Goal: Communication & Community: Participate in discussion

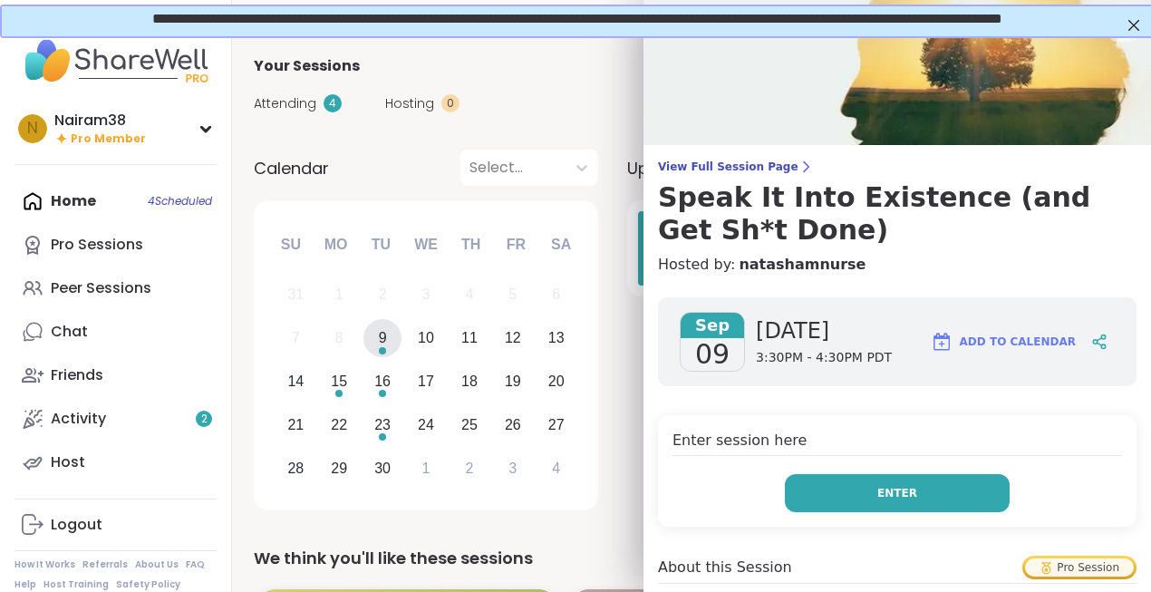
click at [876, 496] on button "Enter" at bounding box center [897, 493] width 225 height 38
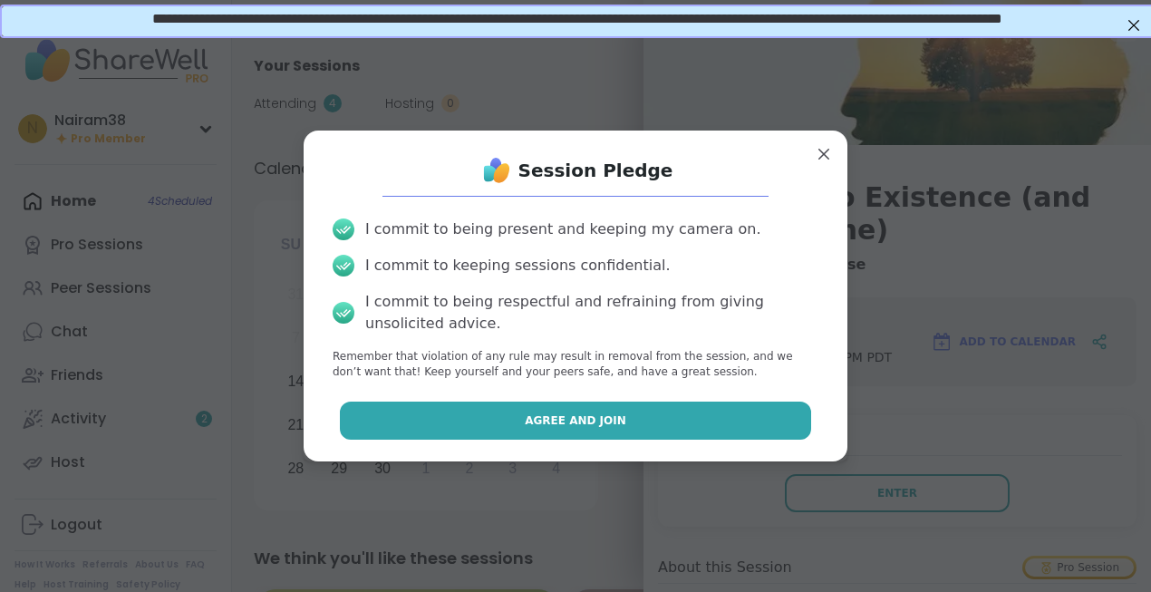
click at [600, 424] on span "Agree and Join" at bounding box center [576, 420] width 102 height 16
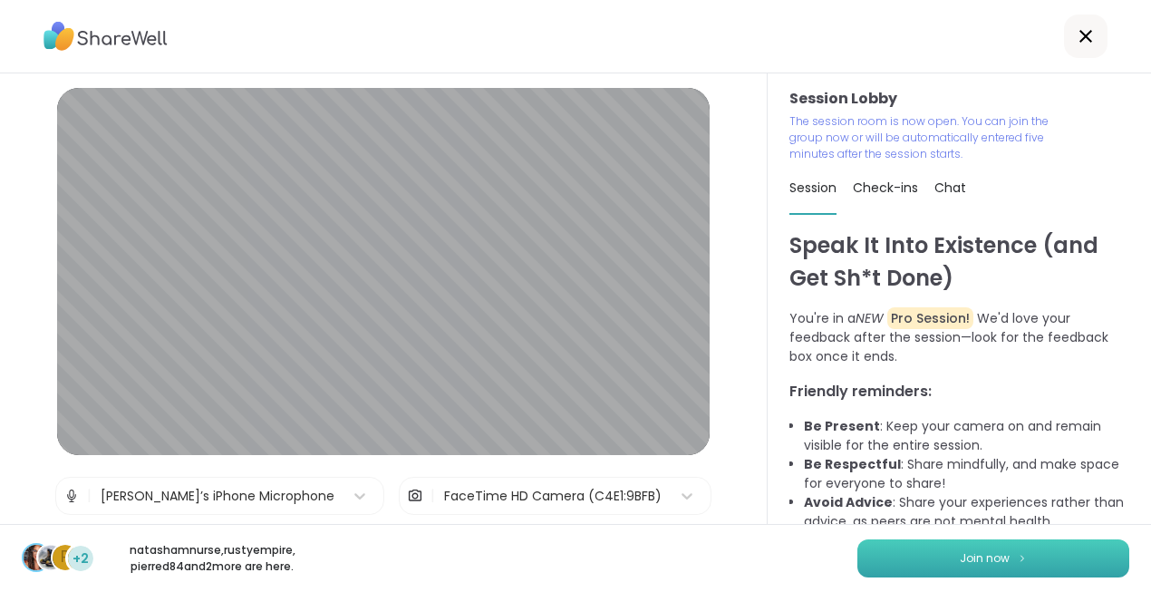
click at [952, 558] on button "Join now" at bounding box center [994, 558] width 272 height 38
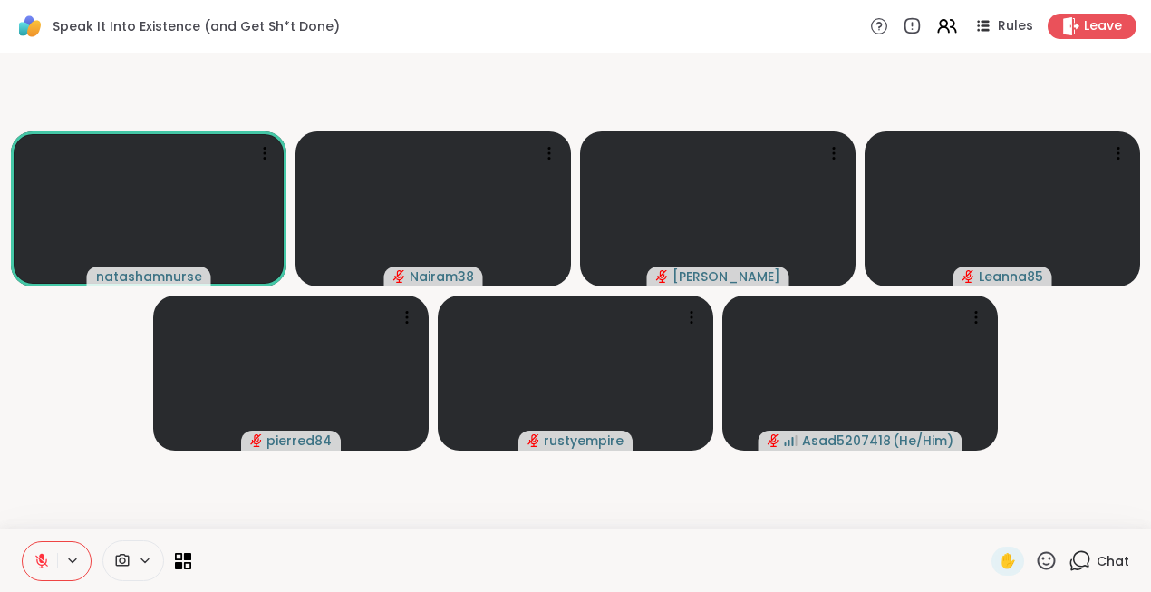
click at [1081, 562] on icon at bounding box center [1080, 560] width 23 height 23
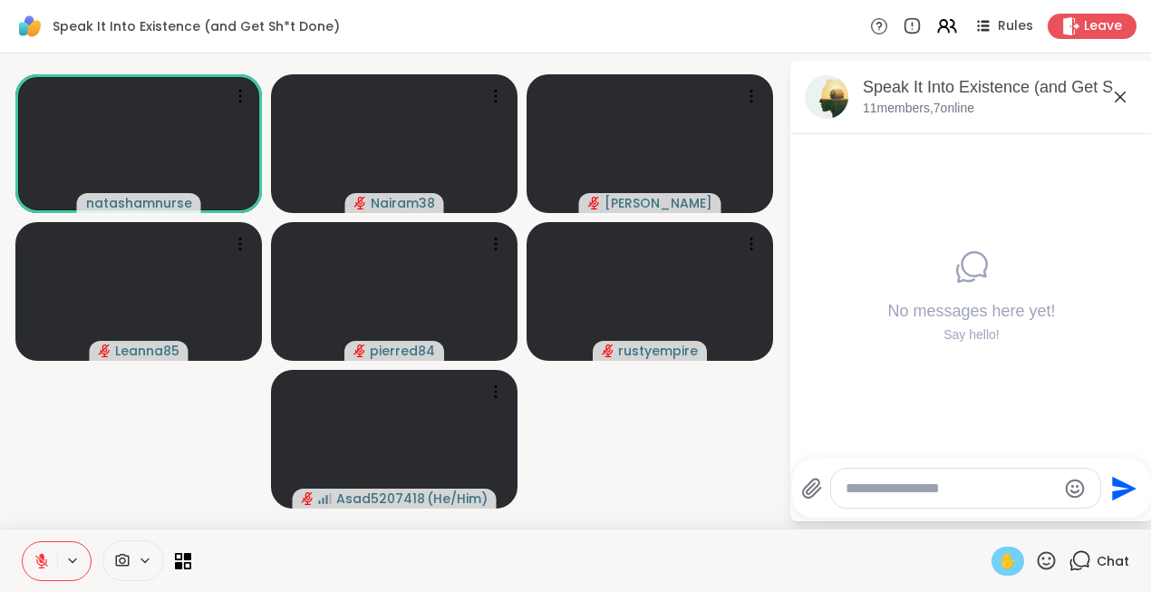
click at [1006, 567] on span "✋" at bounding box center [1008, 561] width 18 height 22
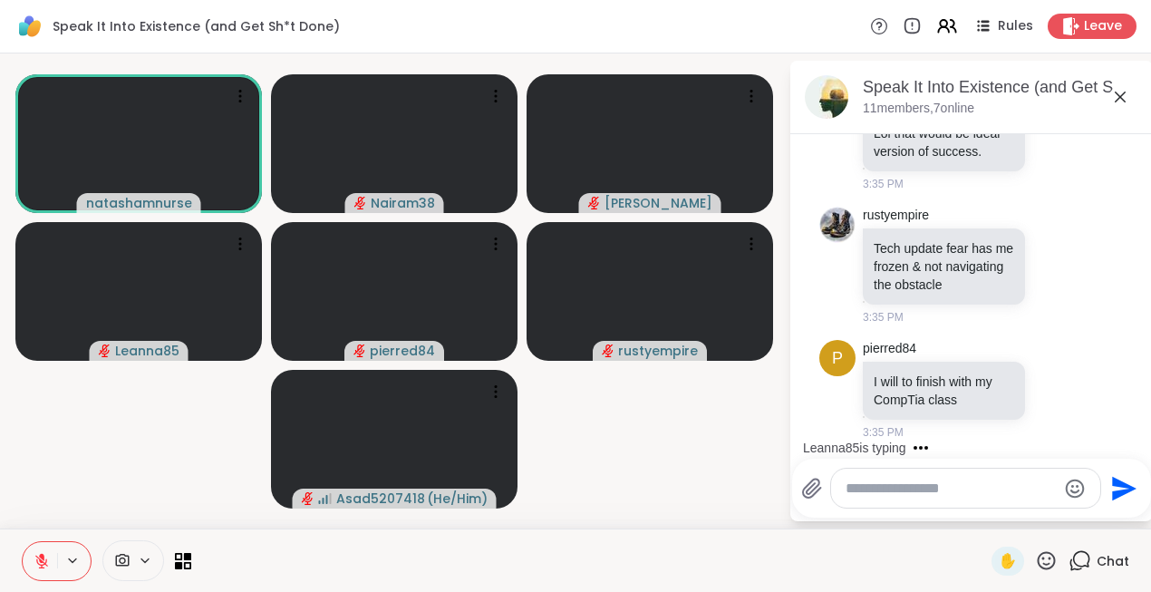
scroll to position [140, 0]
click at [861, 491] on textarea "Type your message" at bounding box center [951, 489] width 211 height 18
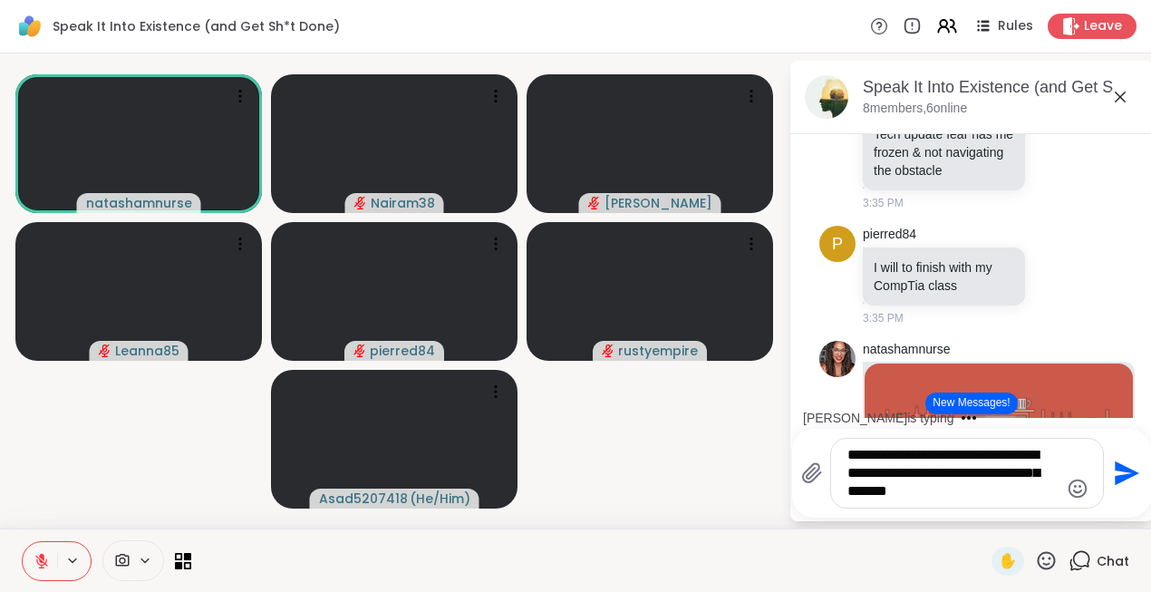
type textarea "**********"
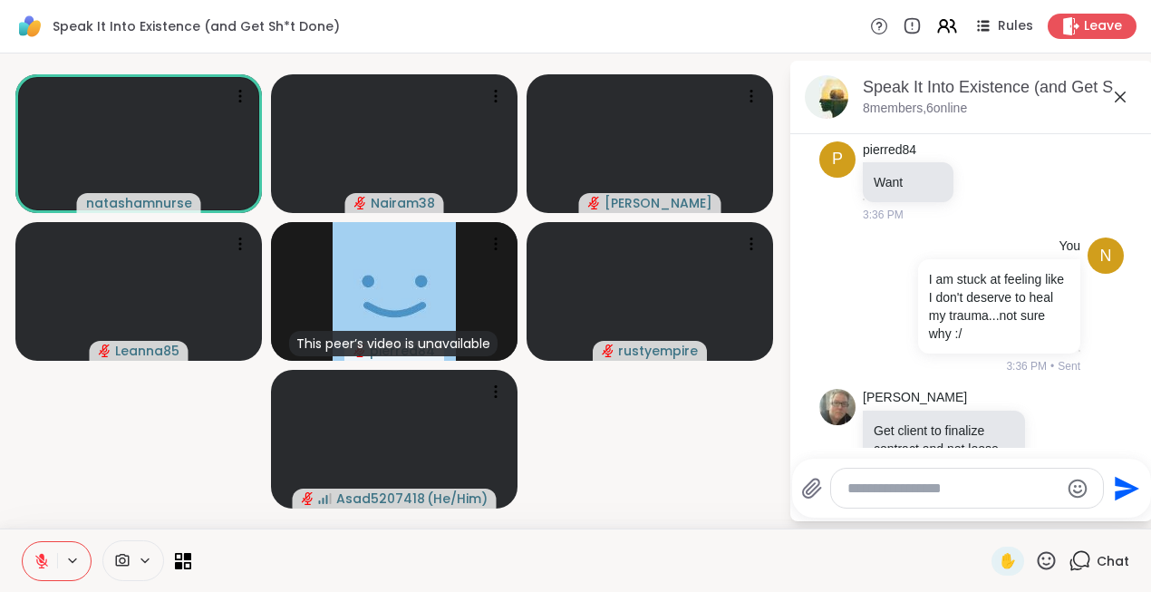
scroll to position [858, 0]
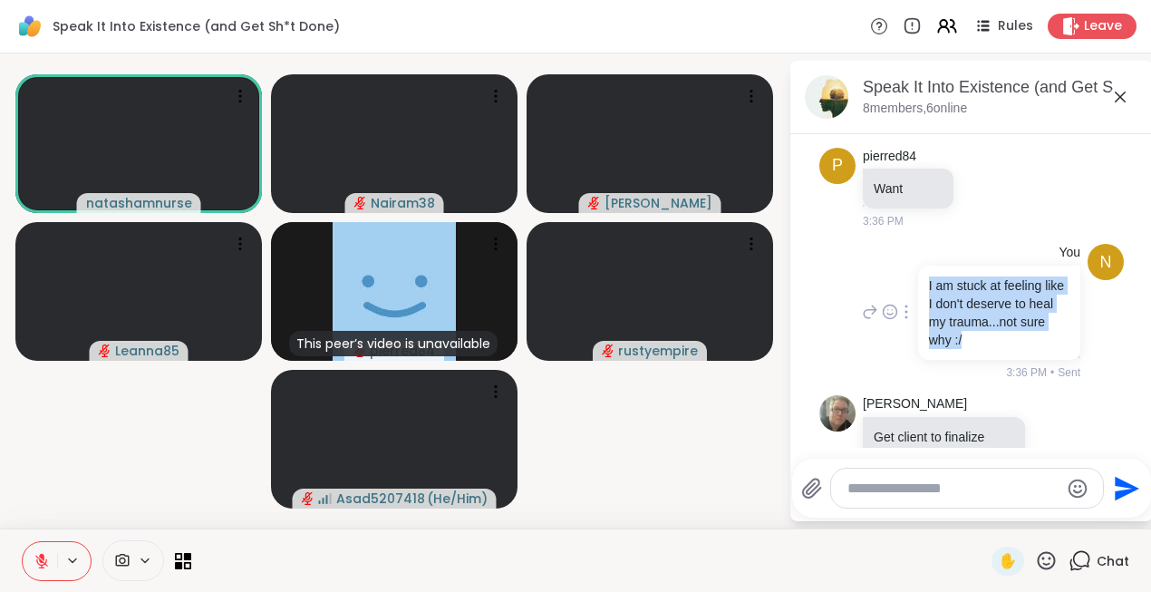
drag, startPoint x: 972, startPoint y: 346, endPoint x: 924, endPoint y: 286, distance: 76.7
click at [924, 286] on div "I am stuck at feeling like I don't deserve to heal my trauma...not sure why :/" at bounding box center [999, 313] width 162 height 94
copy p "I am stuck at feeling like I don't deserve to heal my trauma...not sure why :/"
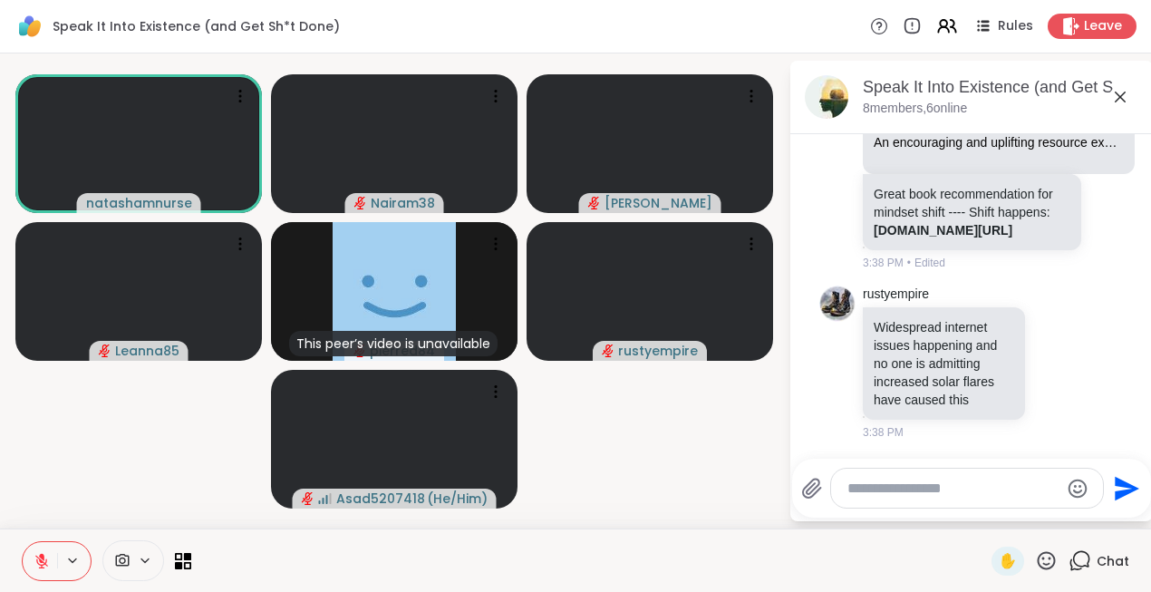
click at [901, 490] on textarea "Type your message" at bounding box center [953, 489] width 211 height 18
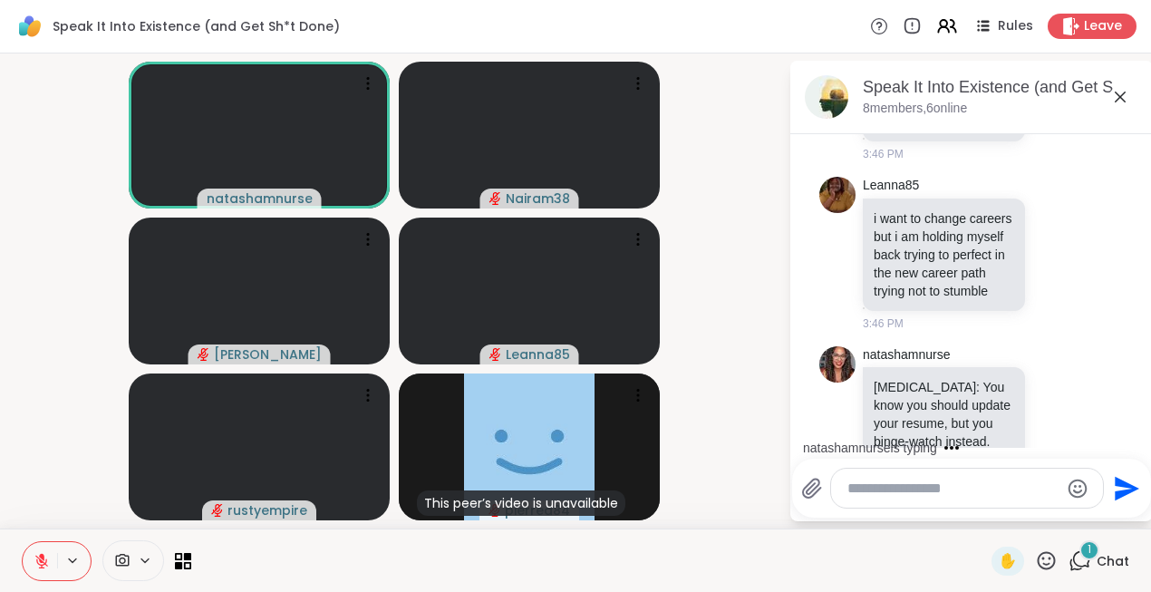
scroll to position [3481, 0]
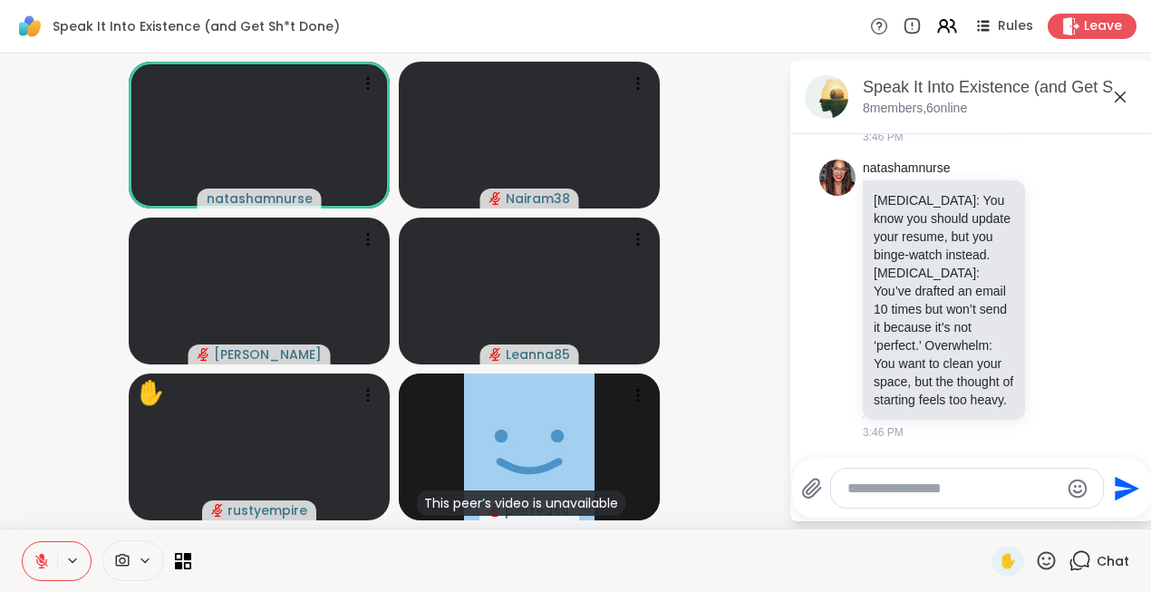
click at [863, 485] on textarea "Type your message" at bounding box center [953, 489] width 211 height 18
click at [1005, 562] on span "✋" at bounding box center [1008, 561] width 18 height 22
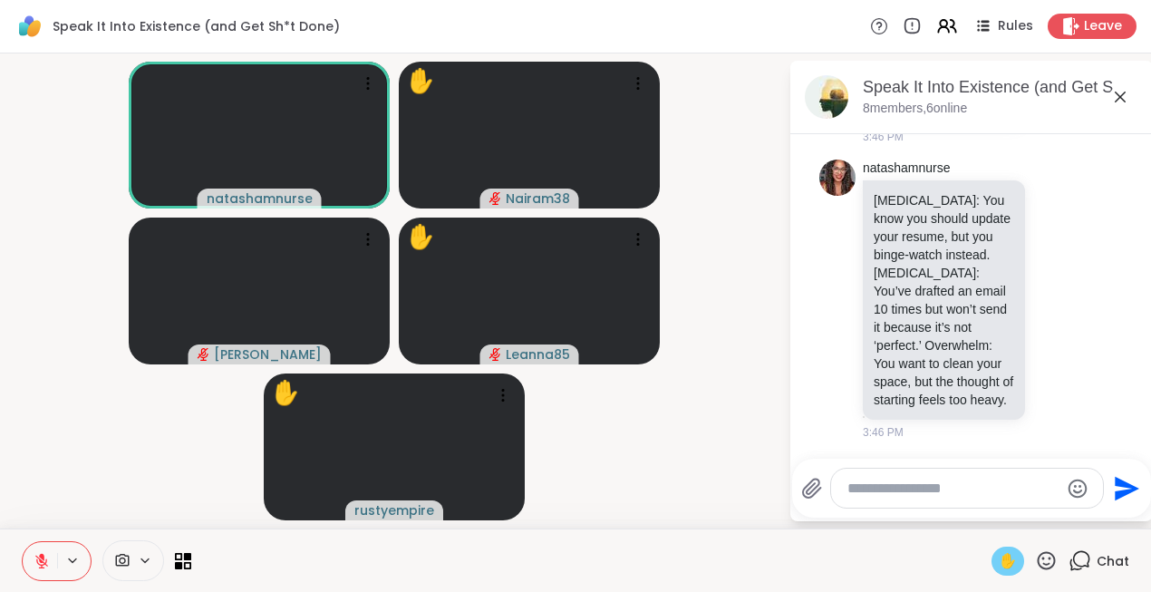
click at [1010, 560] on span "✋" at bounding box center [1008, 561] width 18 height 22
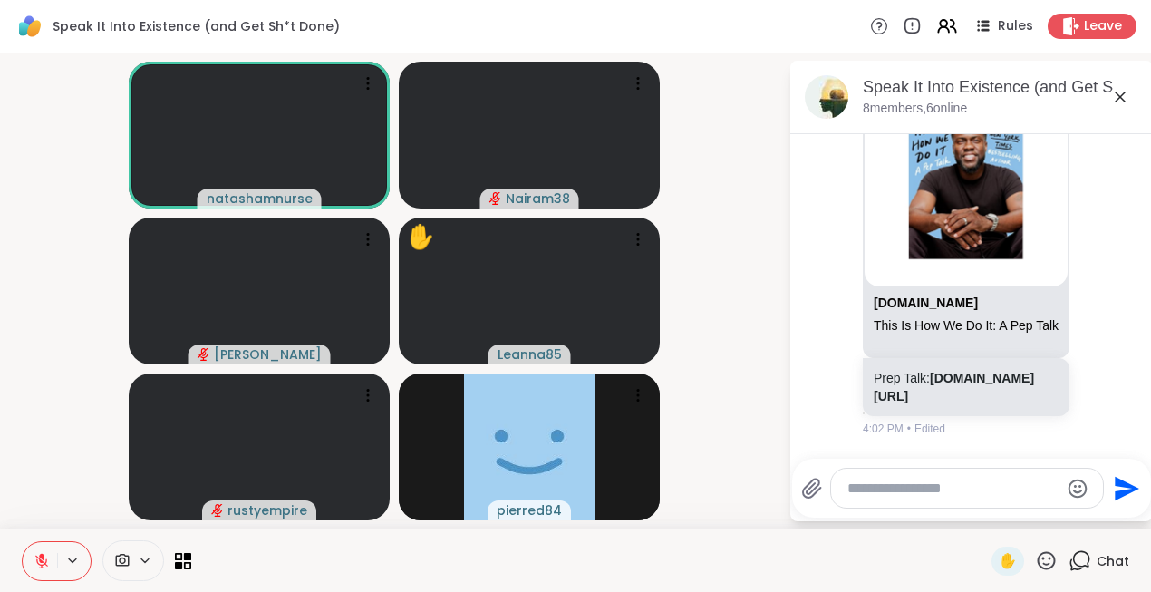
scroll to position [4547, 0]
click at [876, 489] on textarea "Type your message" at bounding box center [953, 489] width 211 height 18
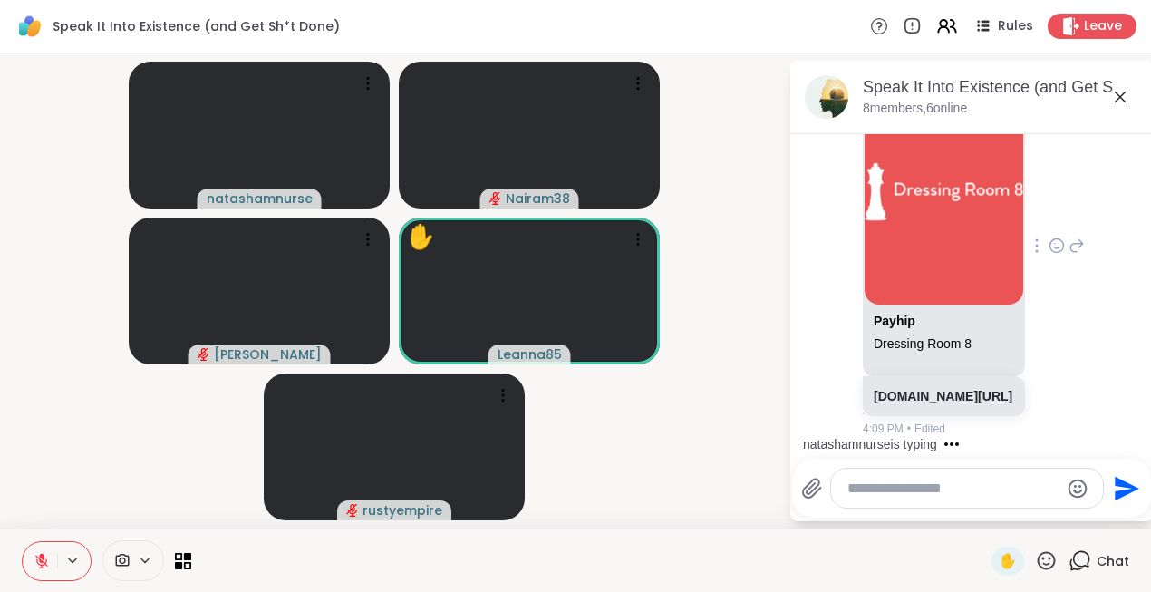
scroll to position [5131, 0]
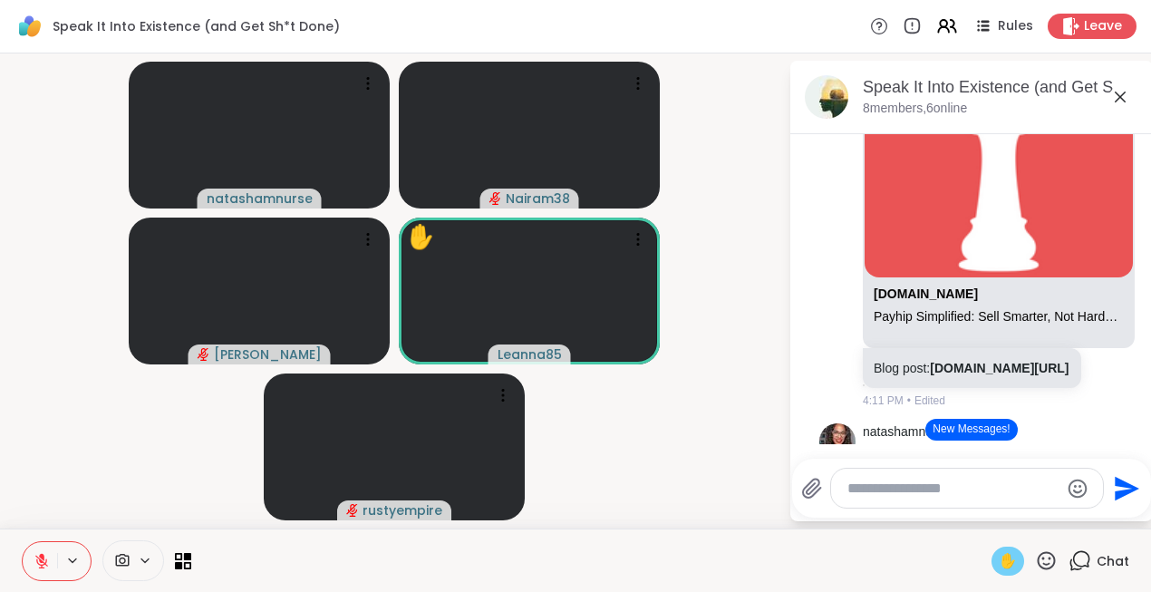
click at [1005, 559] on span "✋" at bounding box center [1008, 561] width 18 height 22
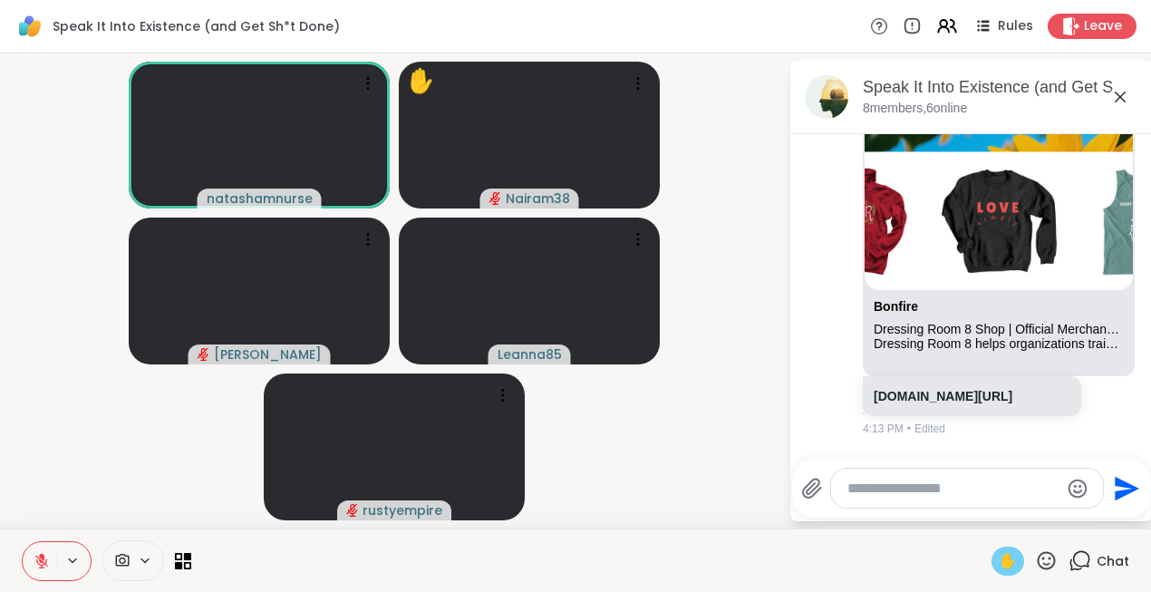
scroll to position [6402, 0]
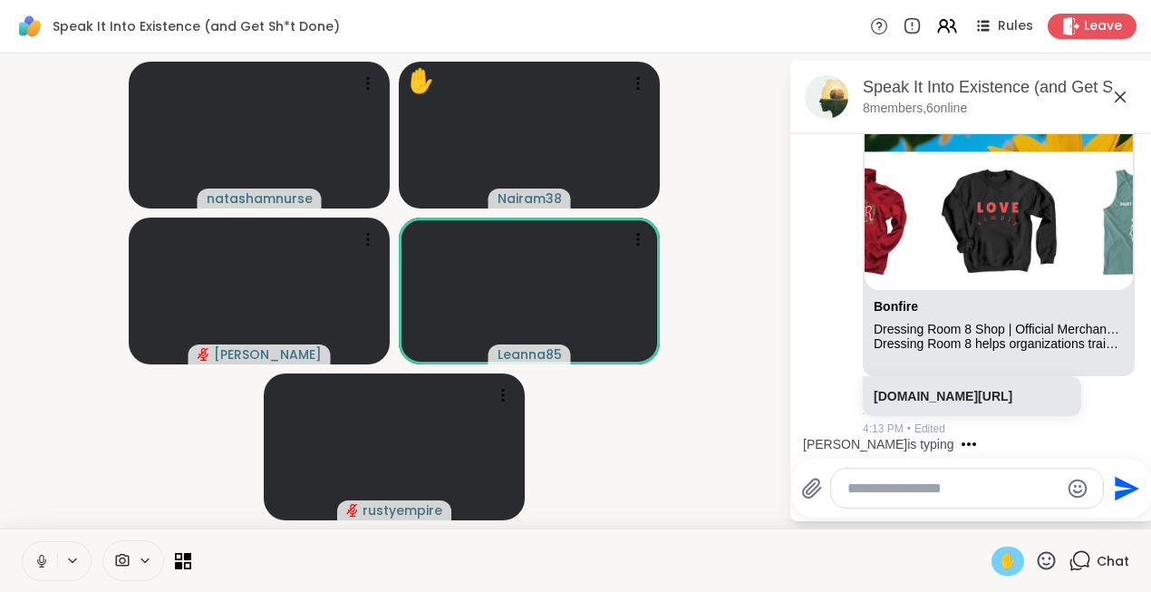
click at [1004, 558] on span "✋" at bounding box center [1008, 561] width 18 height 22
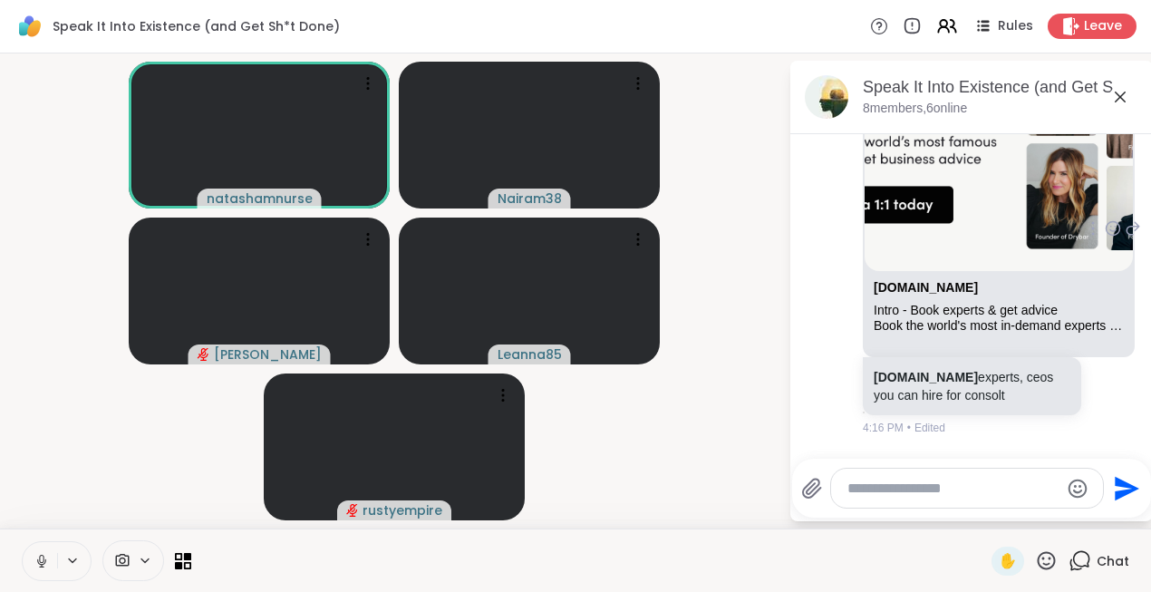
scroll to position [6831, 0]
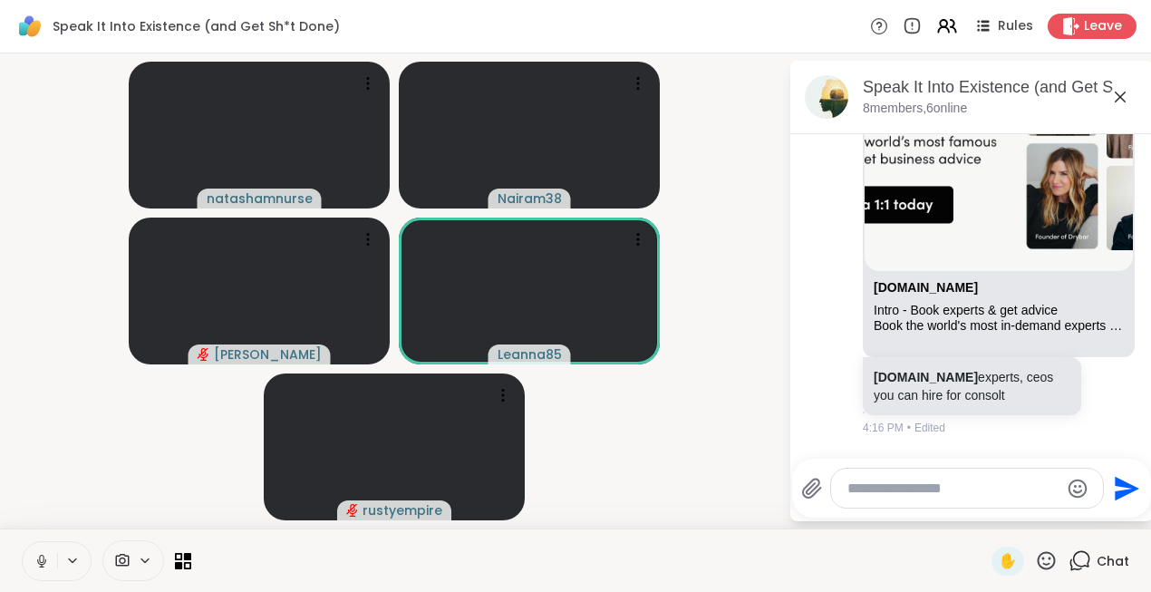
click at [38, 560] on icon at bounding box center [41, 560] width 9 height 5
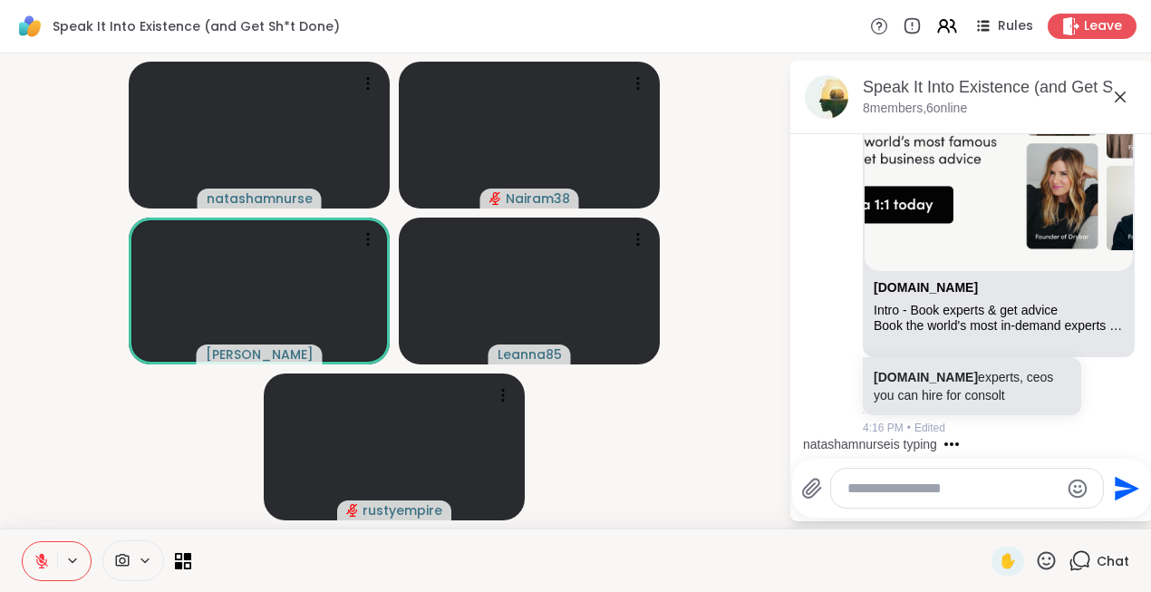
click at [123, 558] on icon at bounding box center [123, 560] width 14 height 13
click at [124, 558] on icon at bounding box center [123, 560] width 14 height 13
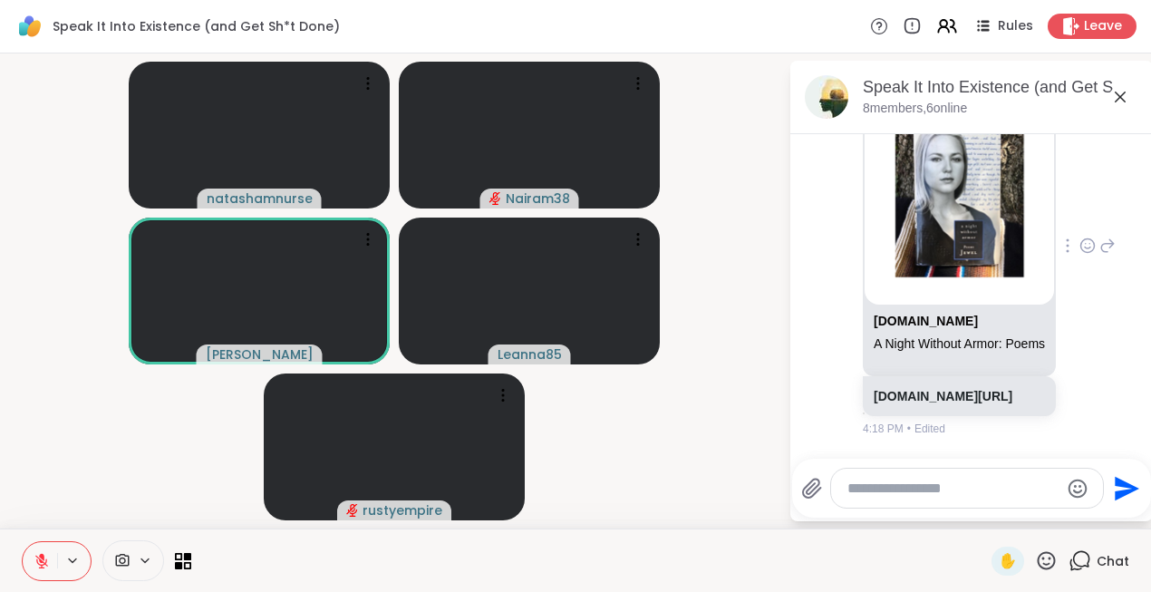
scroll to position [7594, 0]
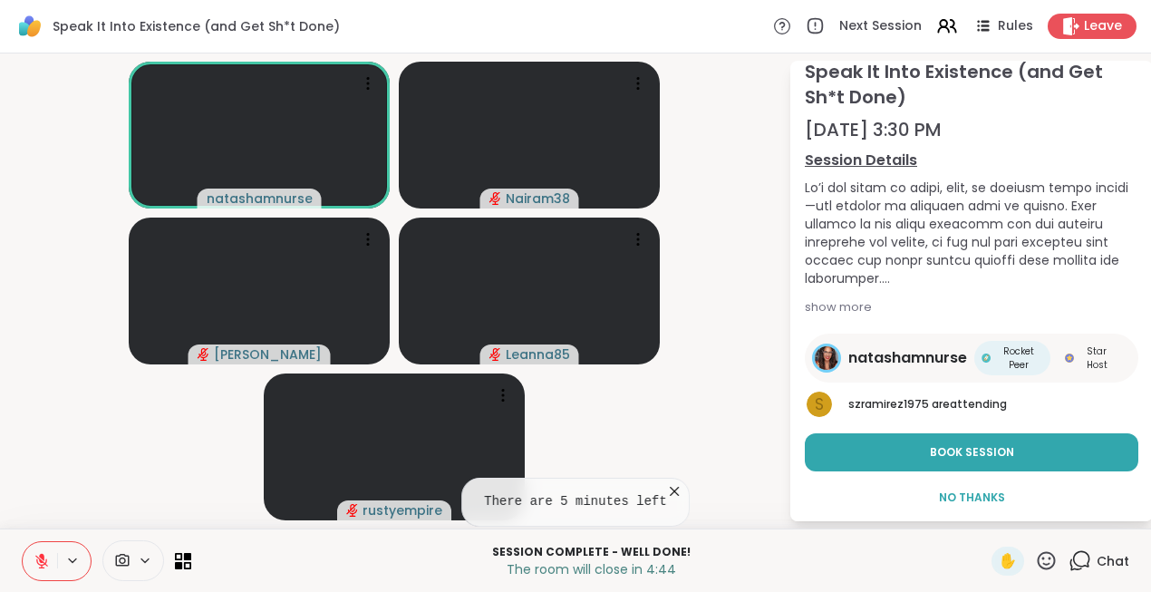
scroll to position [74, 0]
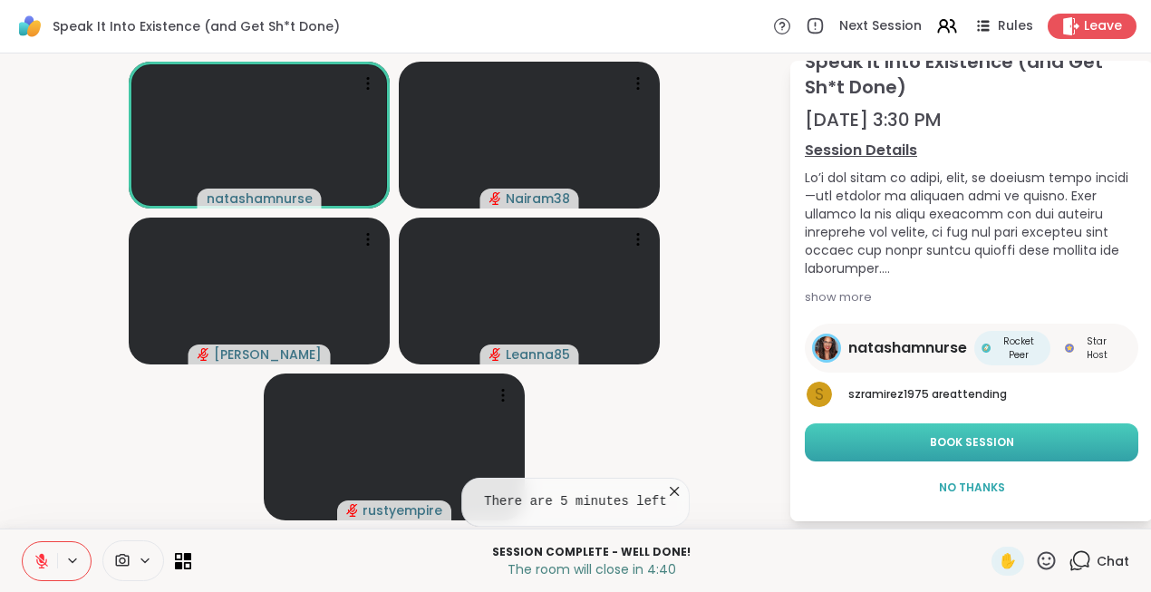
click at [975, 448] on span "Book Session" at bounding box center [972, 442] width 84 height 16
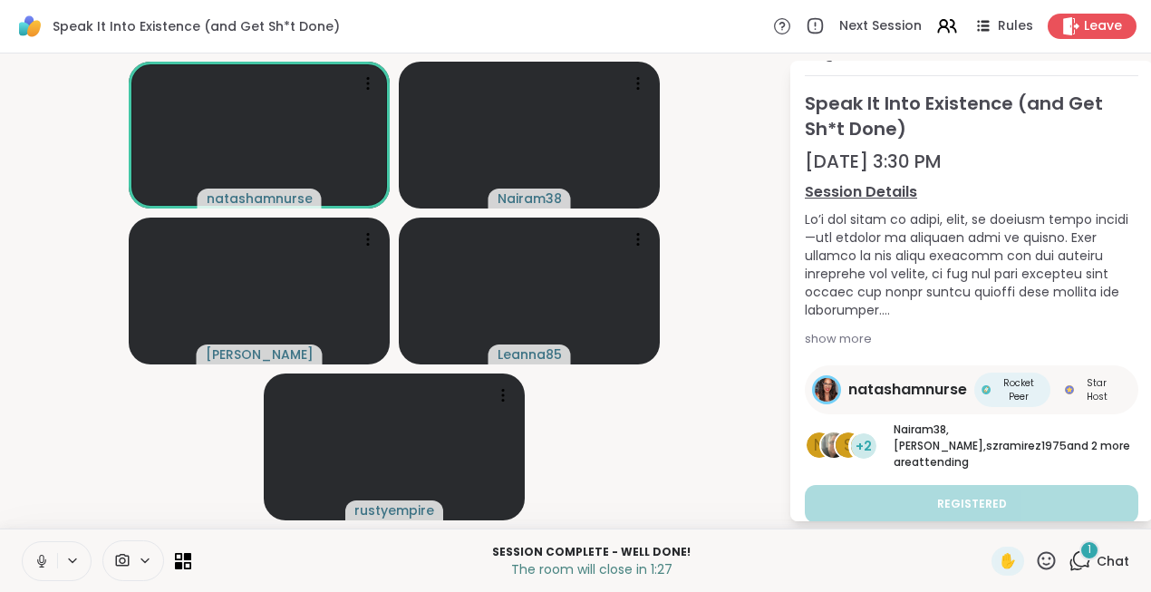
click at [1088, 550] on div "1" at bounding box center [1090, 550] width 20 height 20
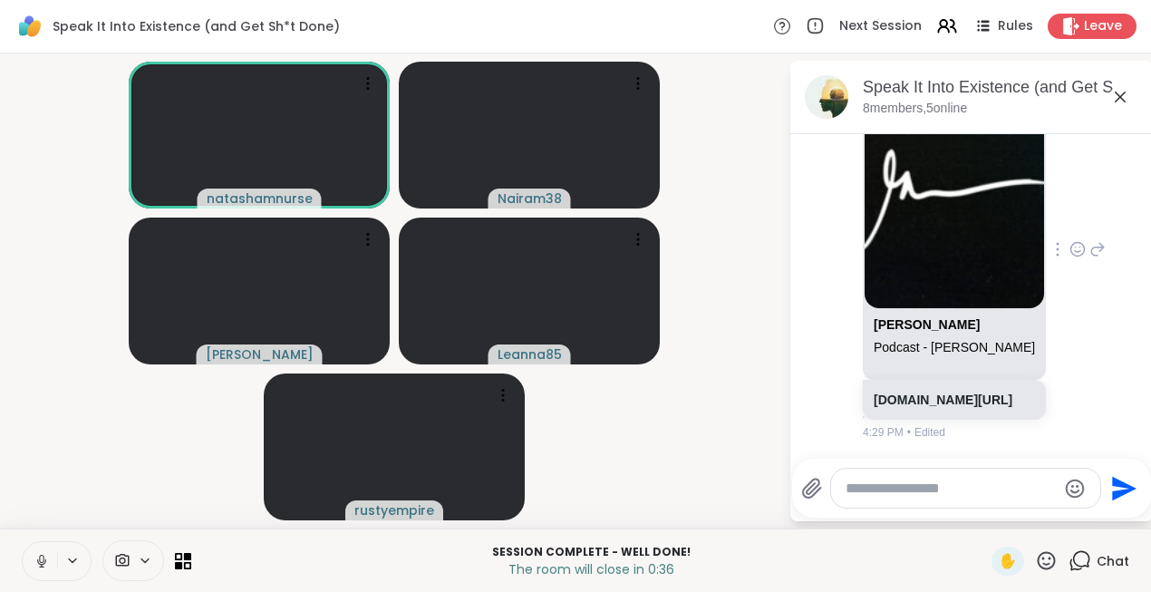
scroll to position [10942, 0]
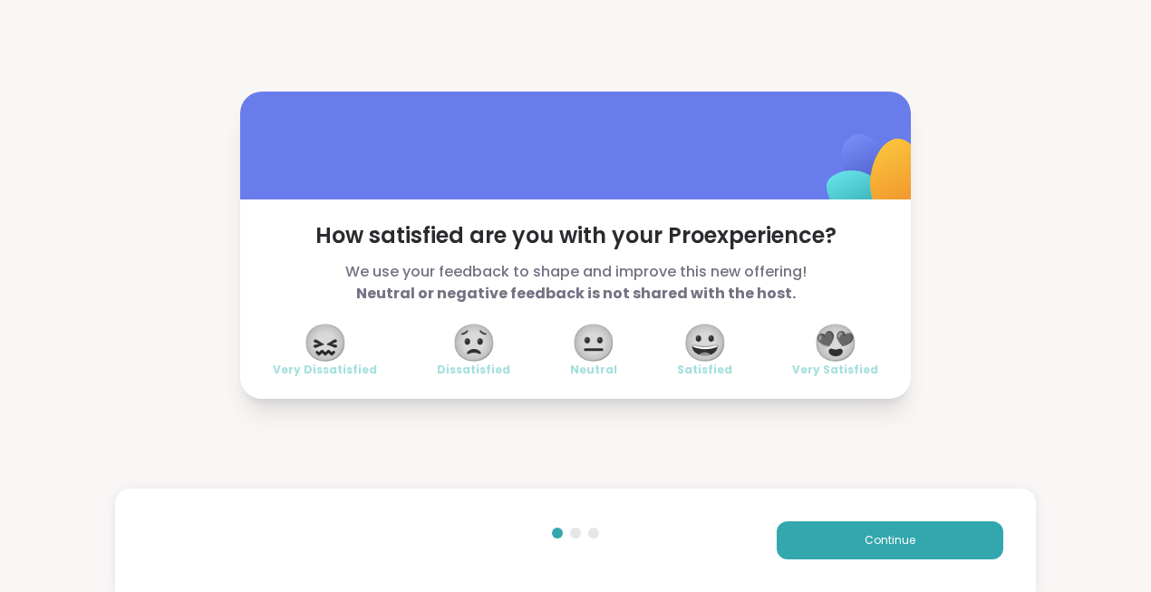
click at [841, 339] on span "😍" at bounding box center [835, 342] width 45 height 33
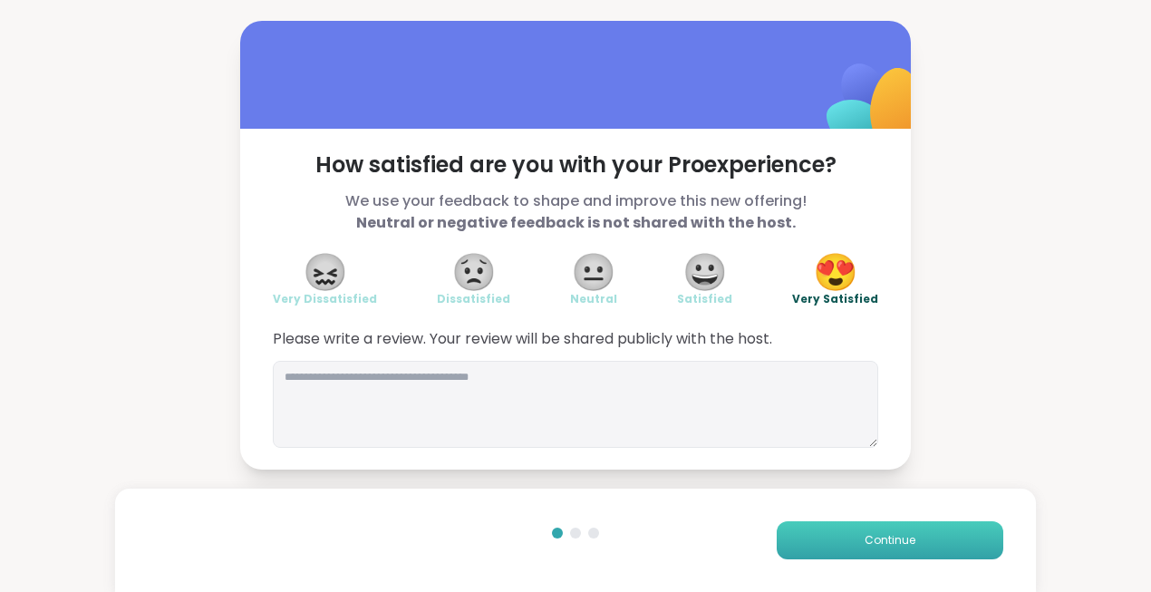
click at [883, 544] on span "Continue" at bounding box center [890, 540] width 51 height 16
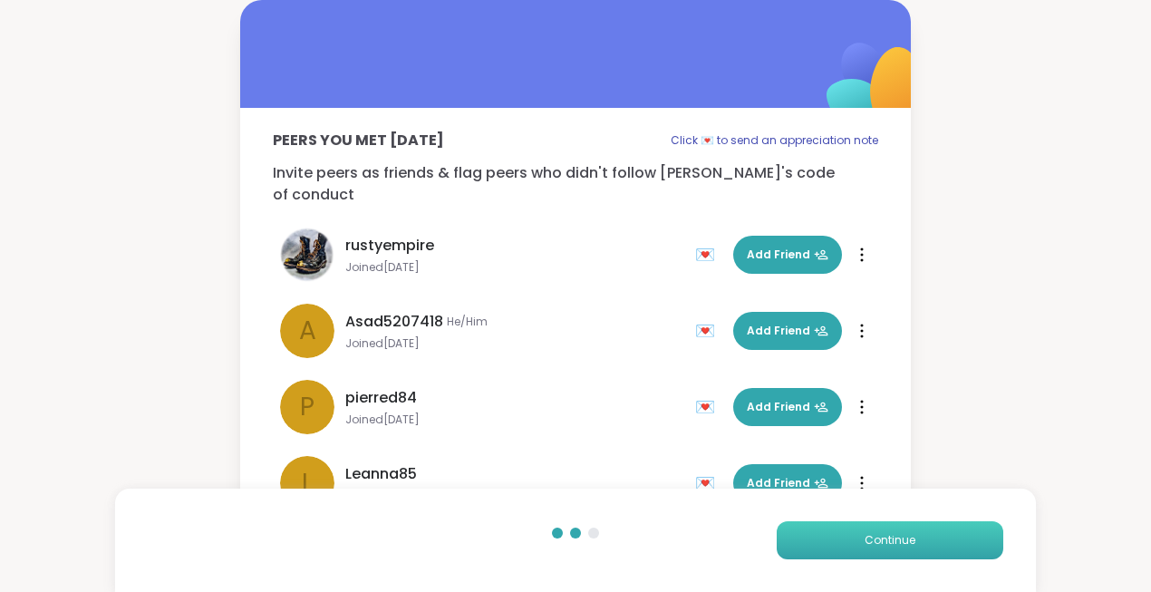
click at [878, 547] on span "Continue" at bounding box center [890, 540] width 51 height 16
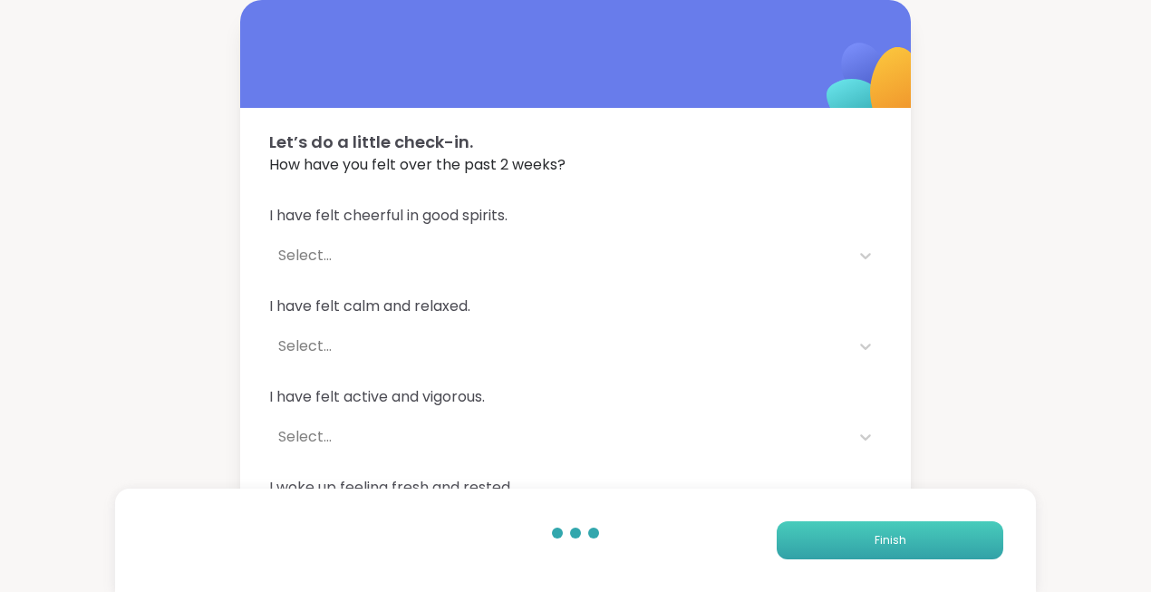
click at [878, 547] on span "Finish" at bounding box center [891, 540] width 32 height 16
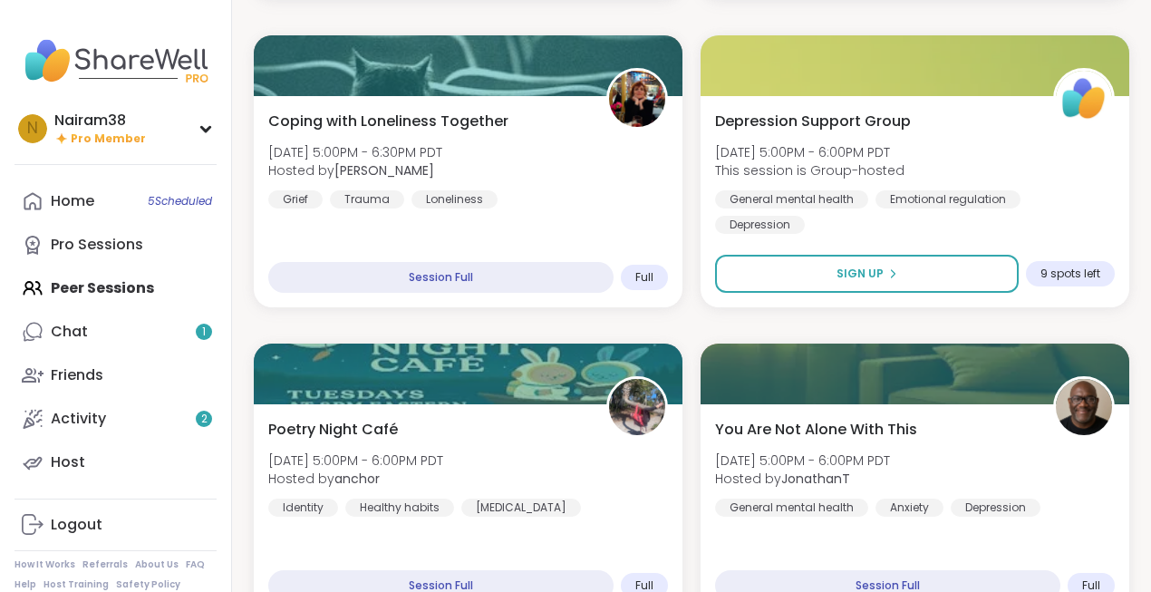
scroll to position [1161, 0]
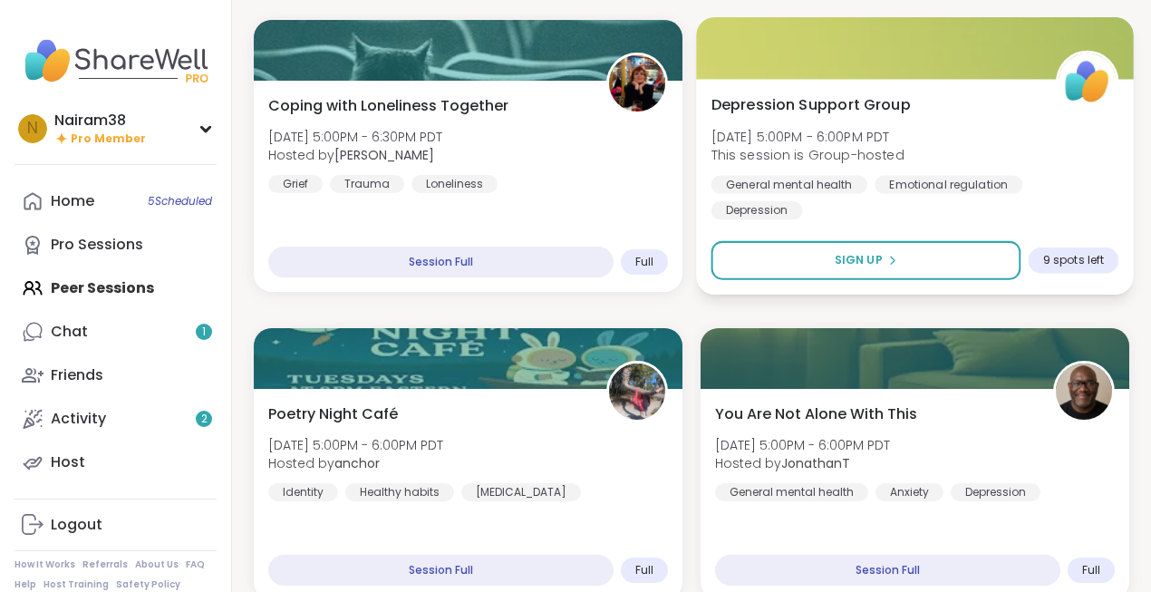
click at [952, 135] on div "[MEDICAL_DATA] Support Group [DATE] 5:00PM - 6:00PM PDT This session is Group-h…" at bounding box center [916, 156] width 408 height 126
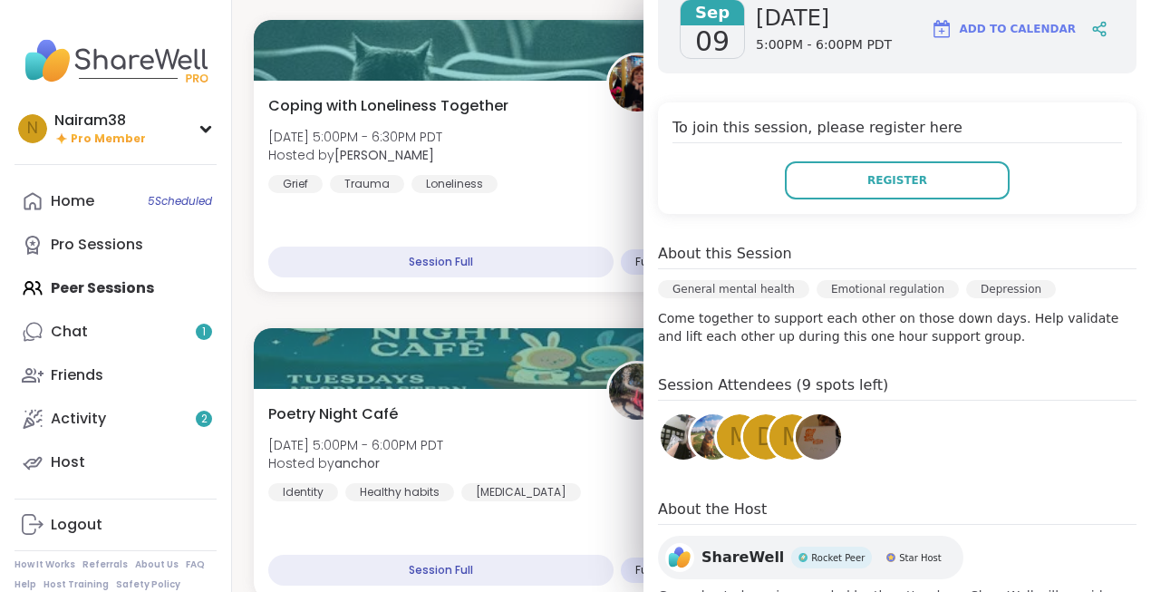
scroll to position [354, 0]
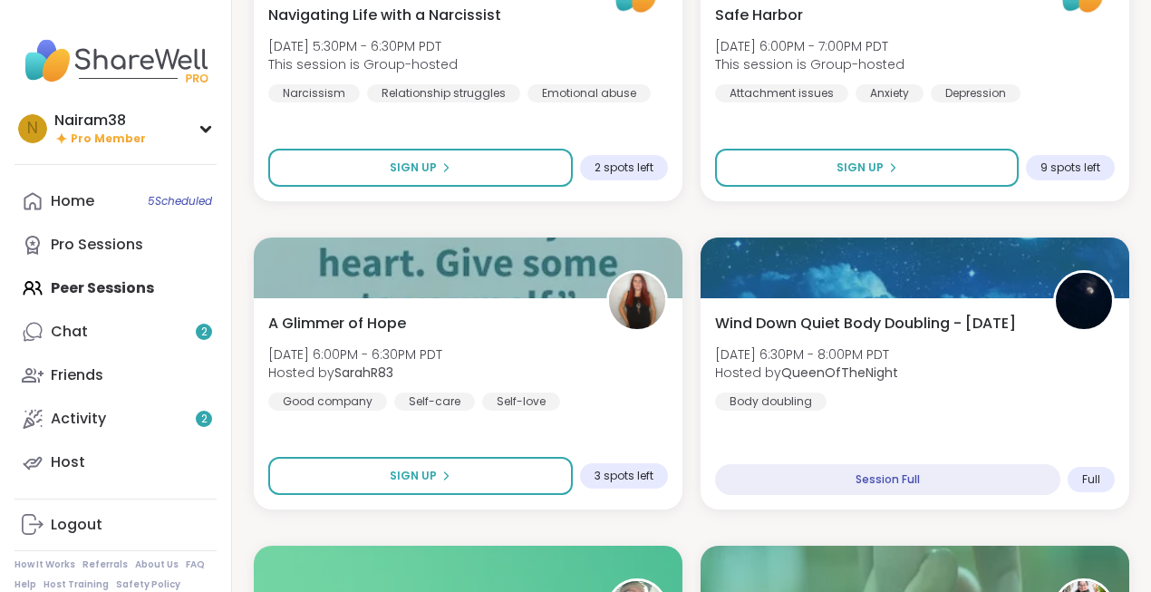
scroll to position [2182, 0]
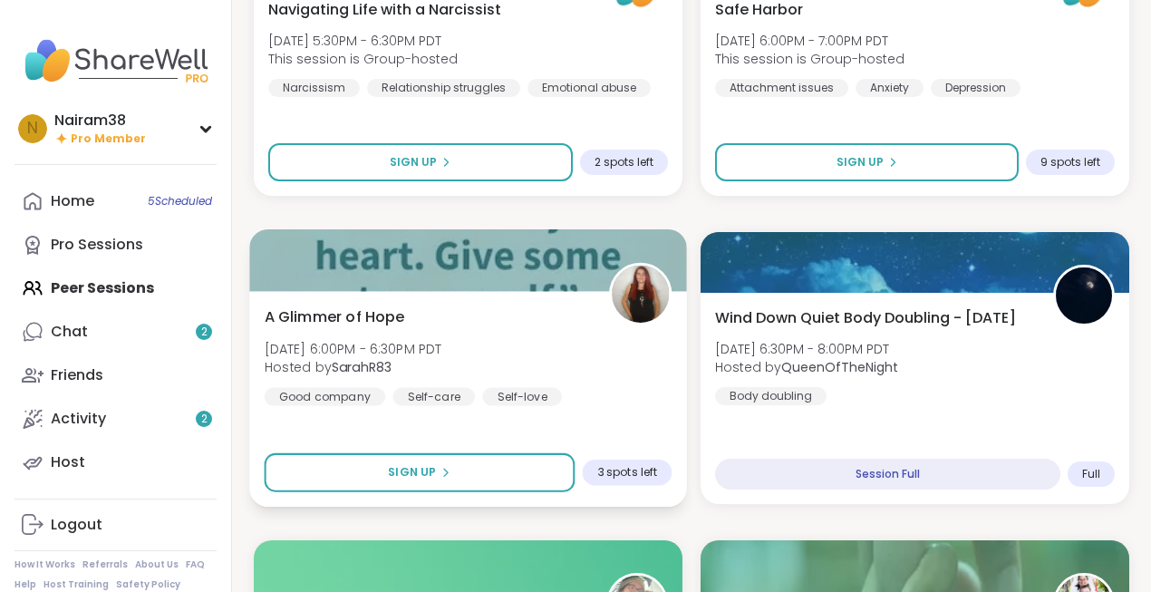
click at [571, 371] on div "A Glimmer of Hope [DATE] 6:00PM - 6:30PM PDT Hosted by SarahR83 Good company Se…" at bounding box center [469, 355] width 408 height 100
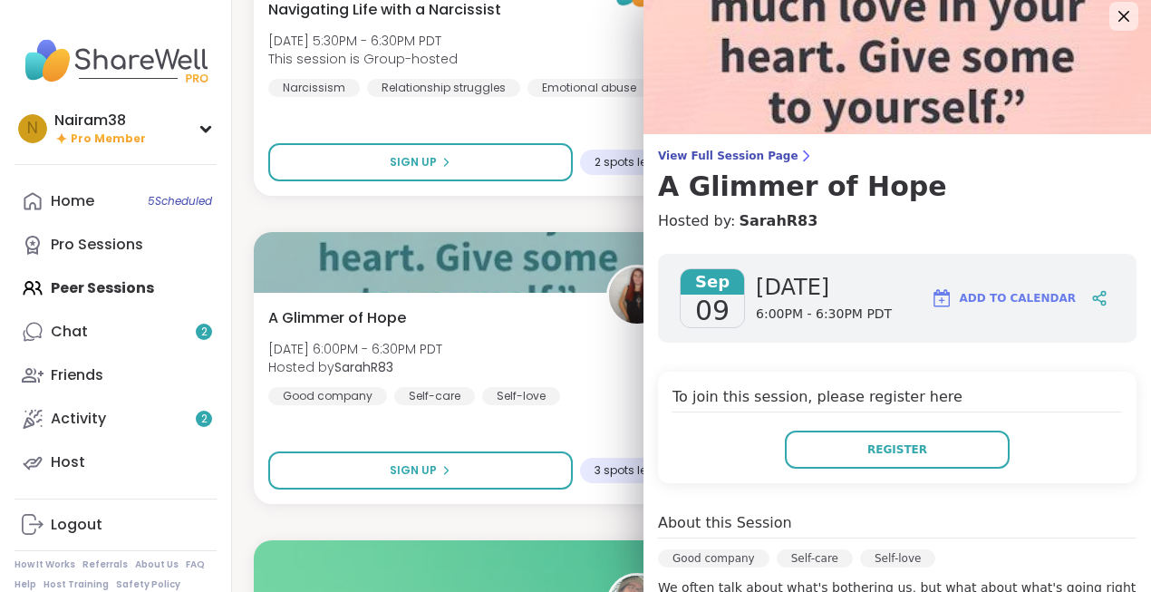
scroll to position [0, 0]
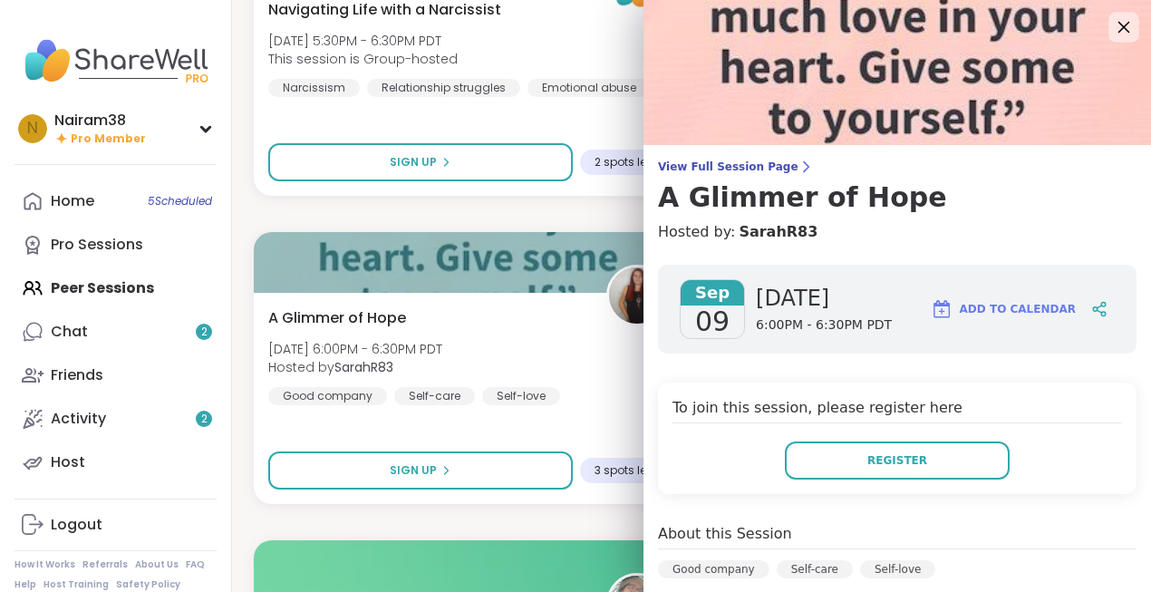
click at [1120, 25] on icon at bounding box center [1123, 26] width 23 height 23
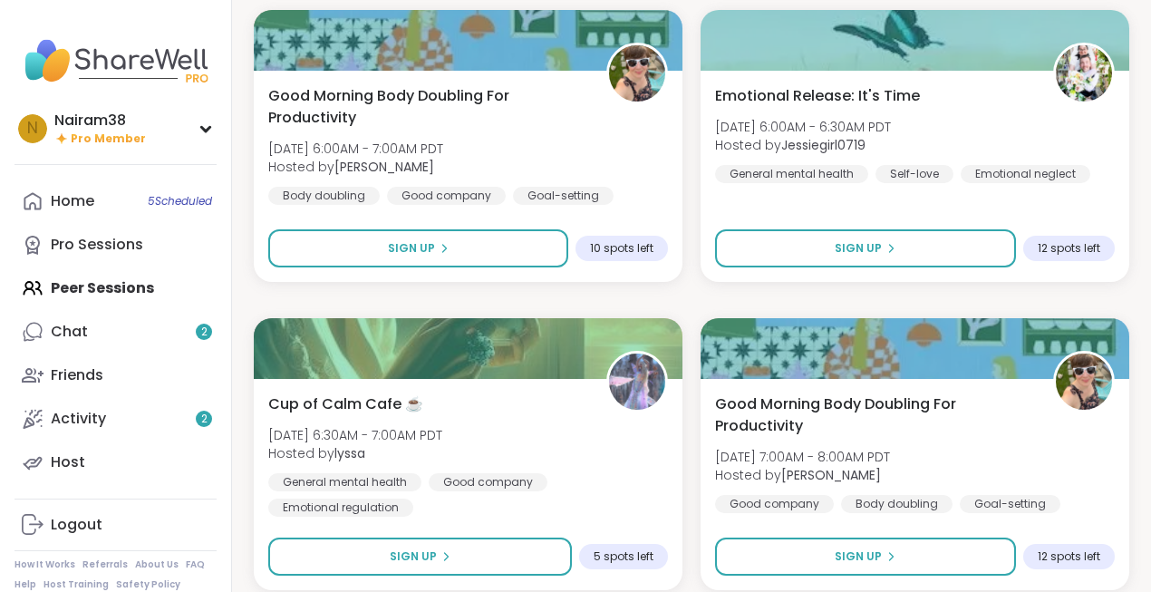
scroll to position [4572, 0]
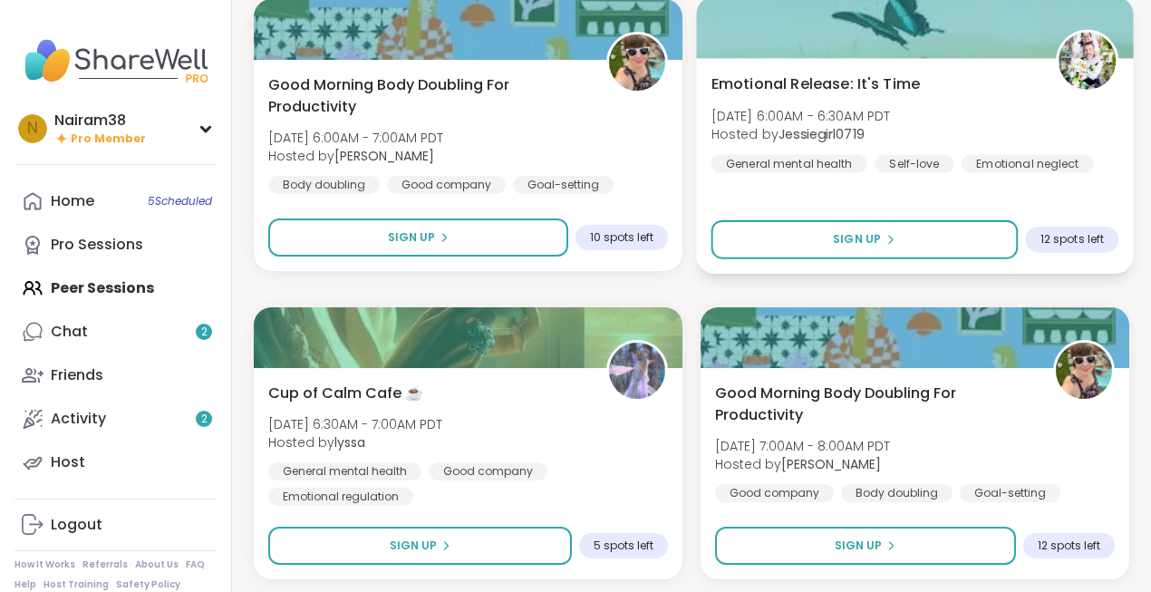
click at [962, 112] on div "Emotional Release: It's Time [DATE] 6:00AM - 6:30AM PDT Hosted by Jessiegirl071…" at bounding box center [916, 123] width 408 height 100
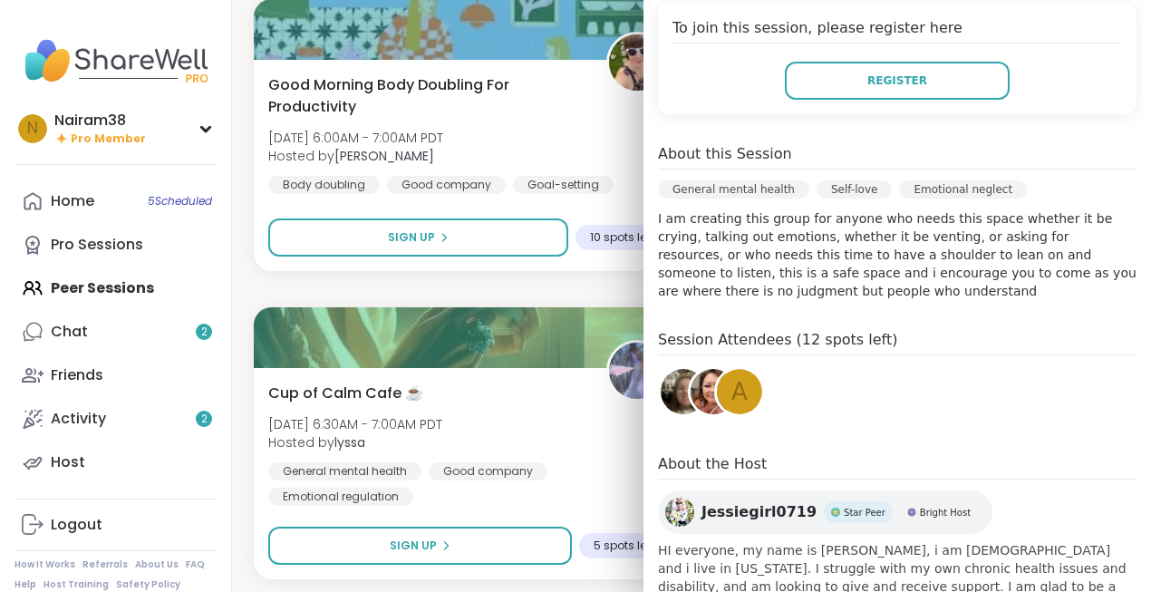
scroll to position [0, 0]
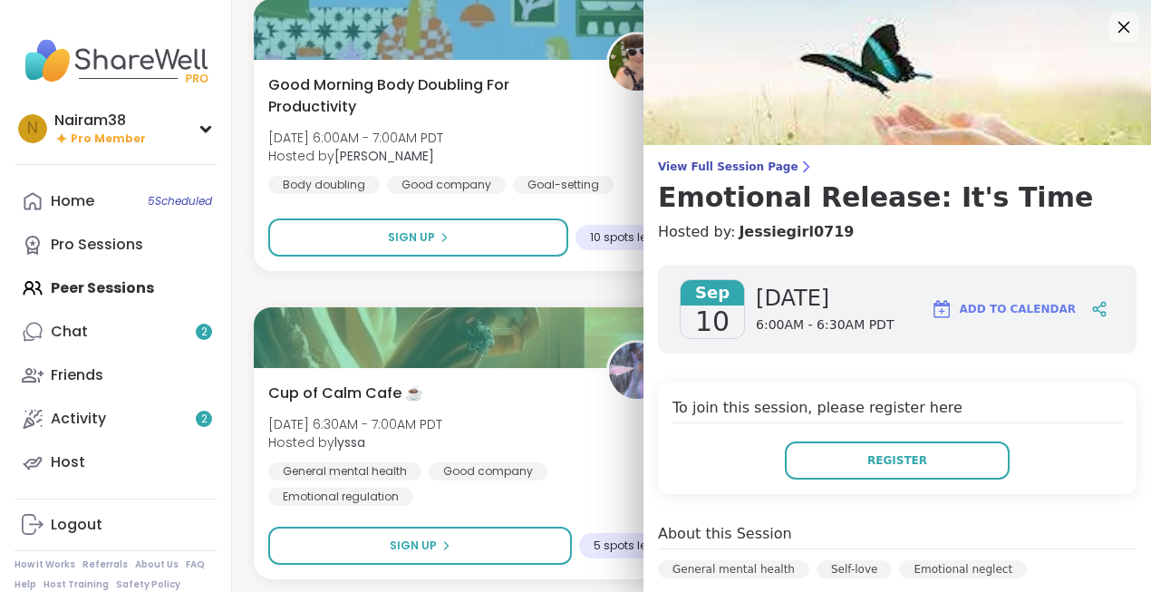
click at [1120, 25] on icon at bounding box center [1123, 26] width 23 height 23
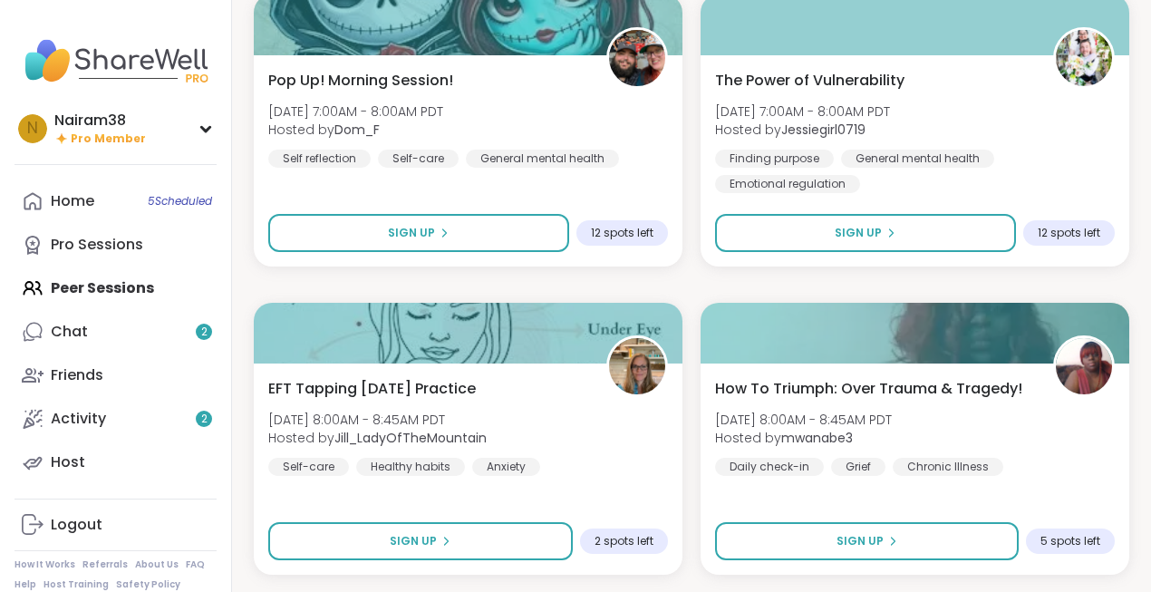
scroll to position [5251, 0]
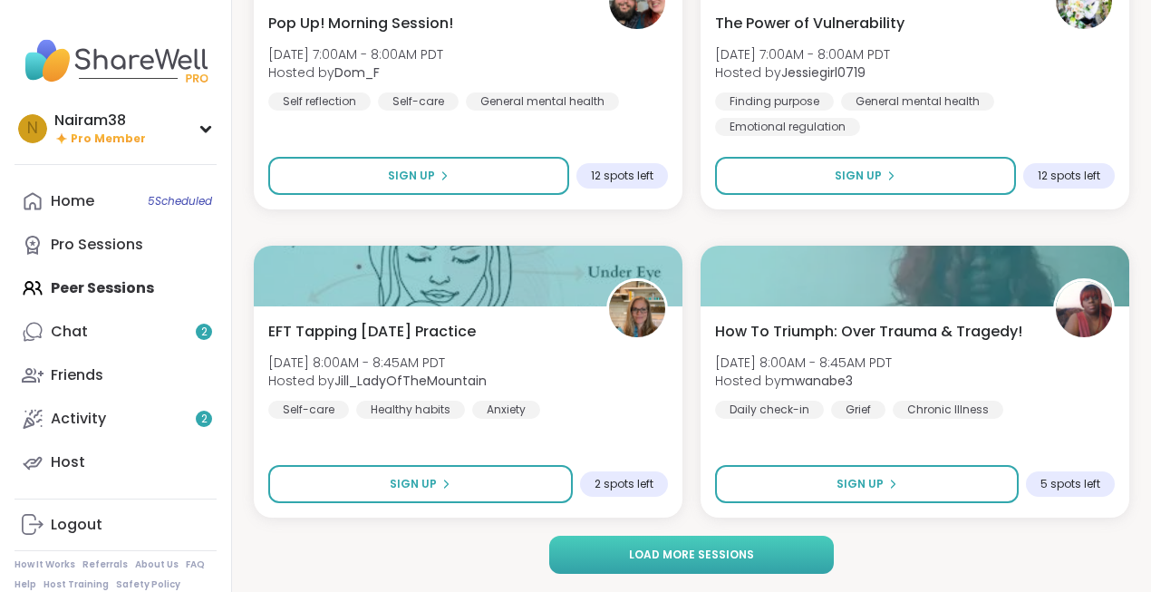
click at [651, 556] on span "Load more sessions" at bounding box center [691, 555] width 125 height 16
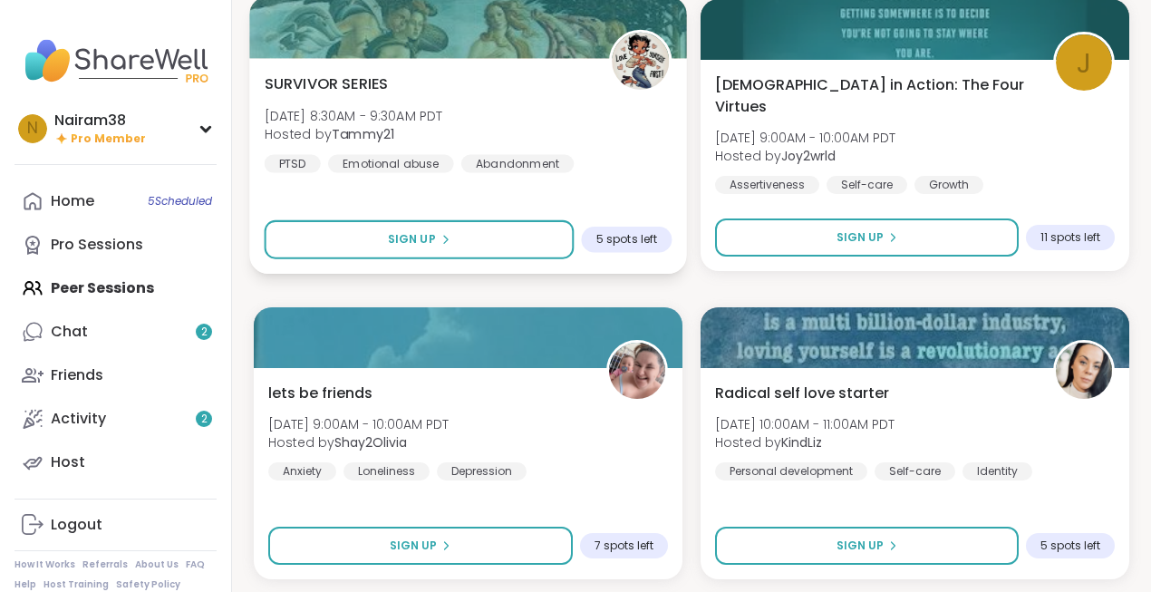
scroll to position [5812, 0]
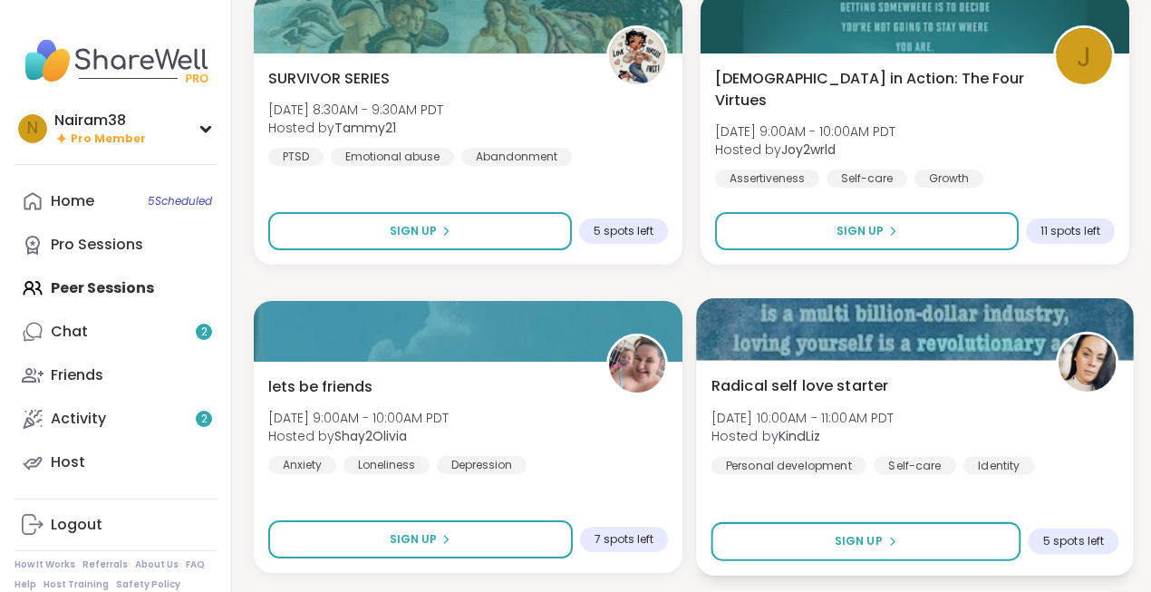
click at [975, 412] on div "Radical self love starter [DATE] 10:00AM - 11:00AM PDT Hosted by KindLiz Person…" at bounding box center [916, 424] width 408 height 100
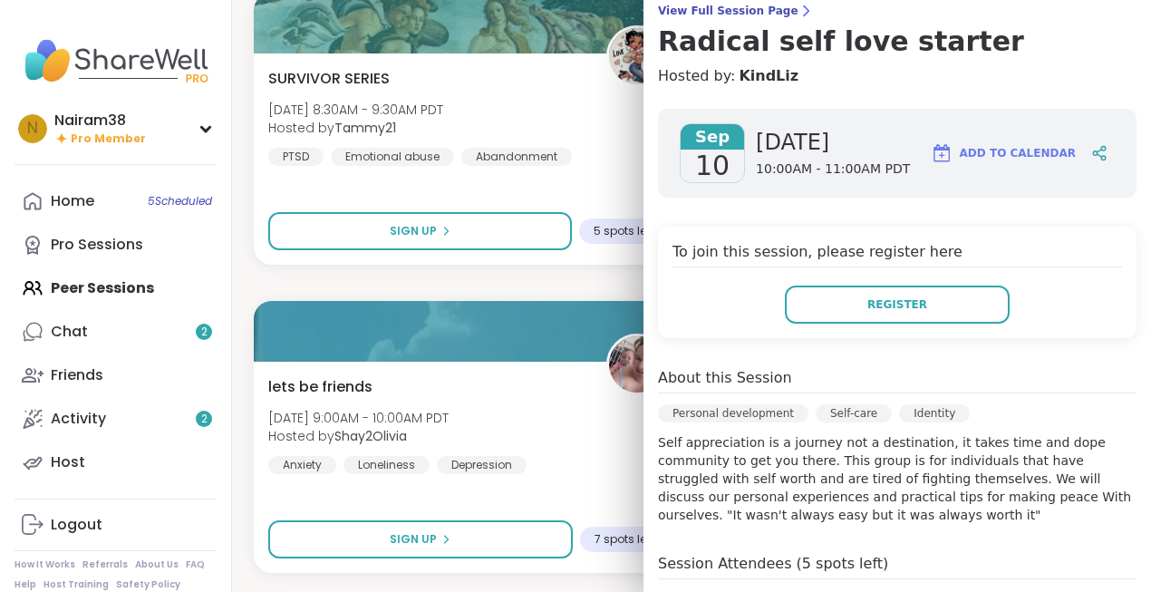
scroll to position [0, 0]
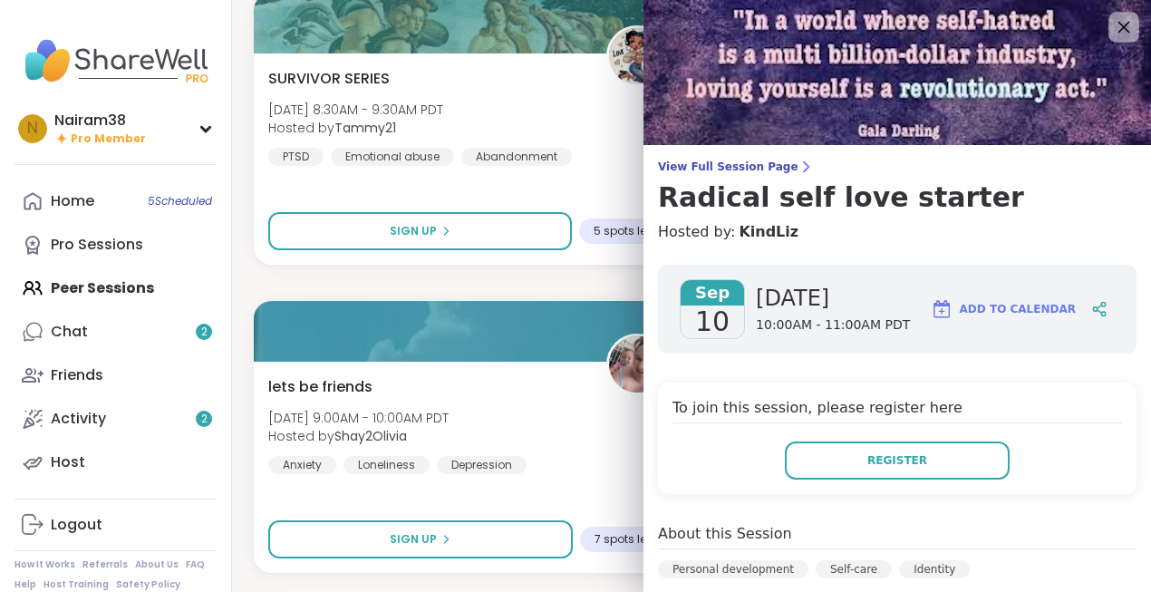
click at [1122, 32] on icon at bounding box center [1123, 26] width 23 height 23
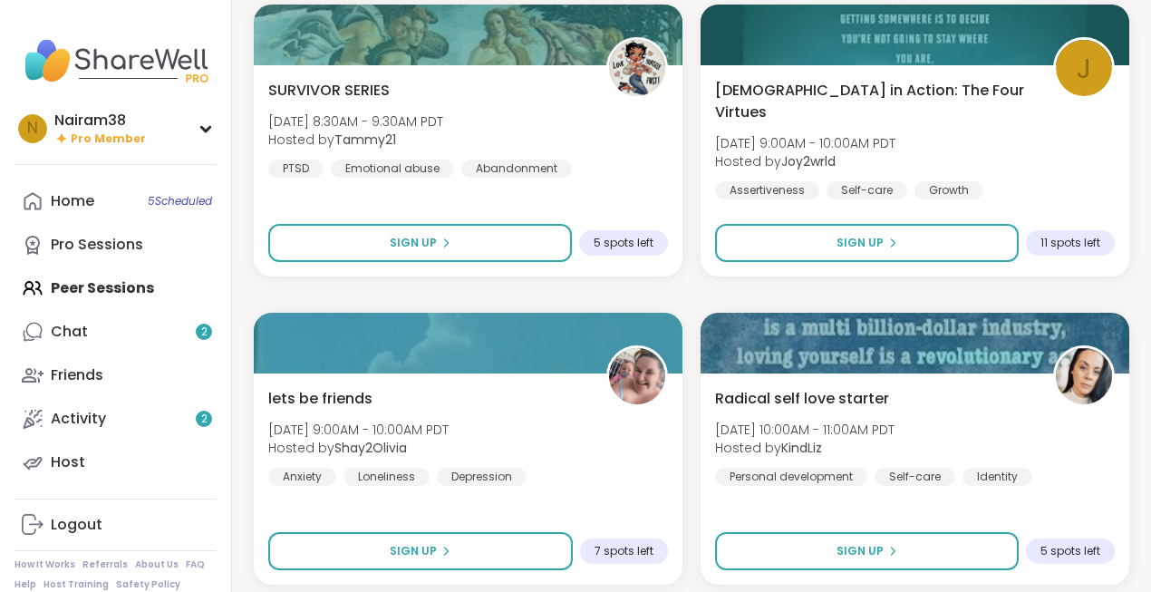
scroll to position [5795, 0]
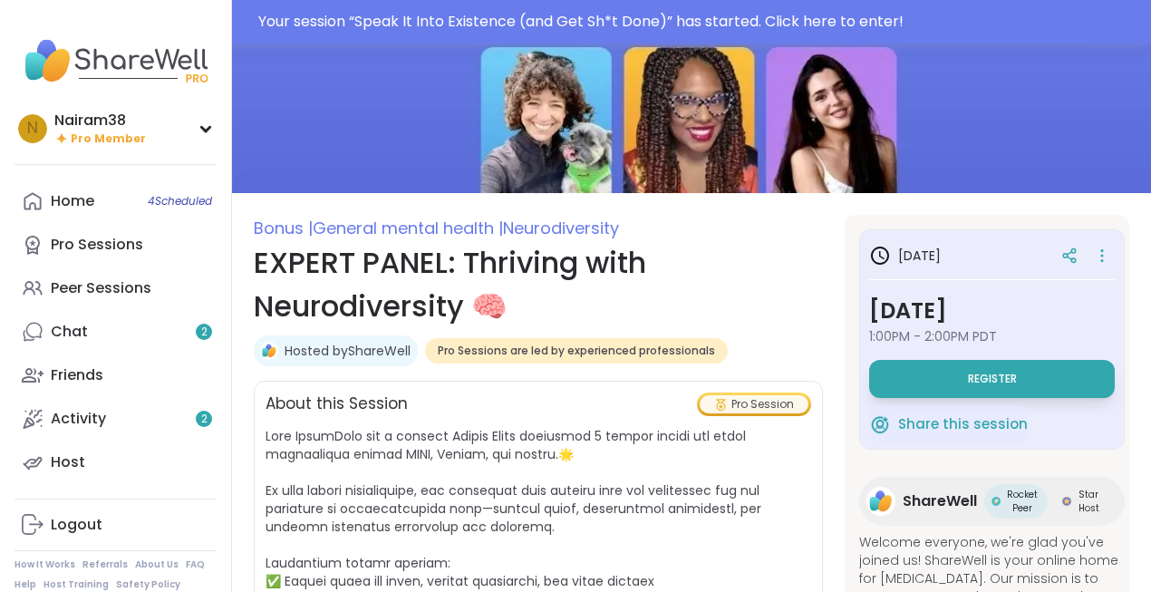
scroll to position [92, 0]
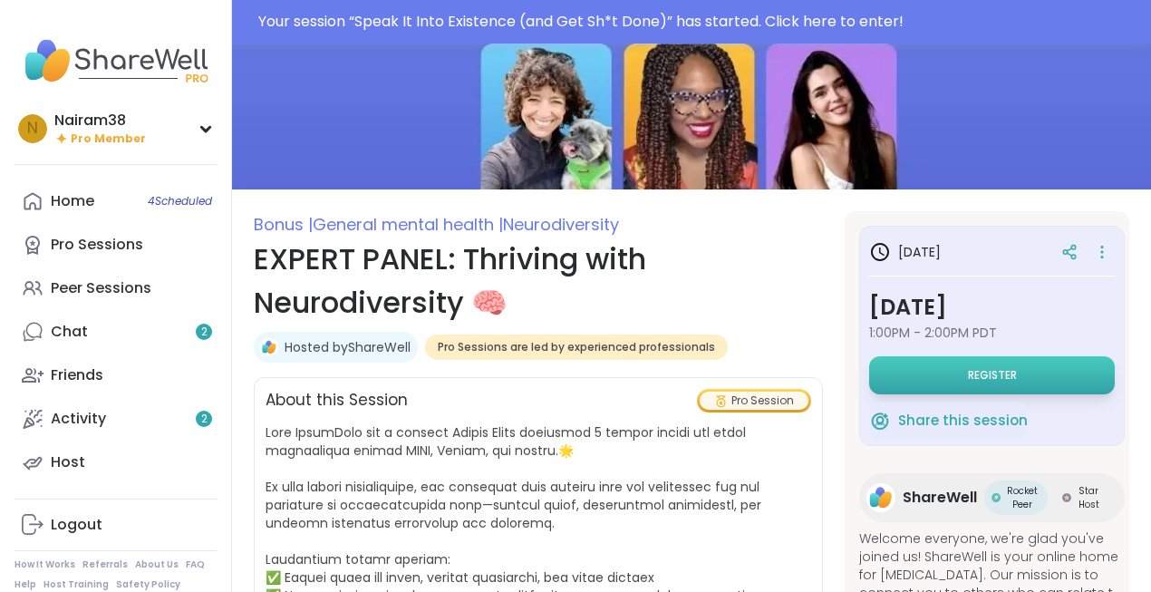
click at [1005, 373] on span "Register" at bounding box center [992, 375] width 49 height 15
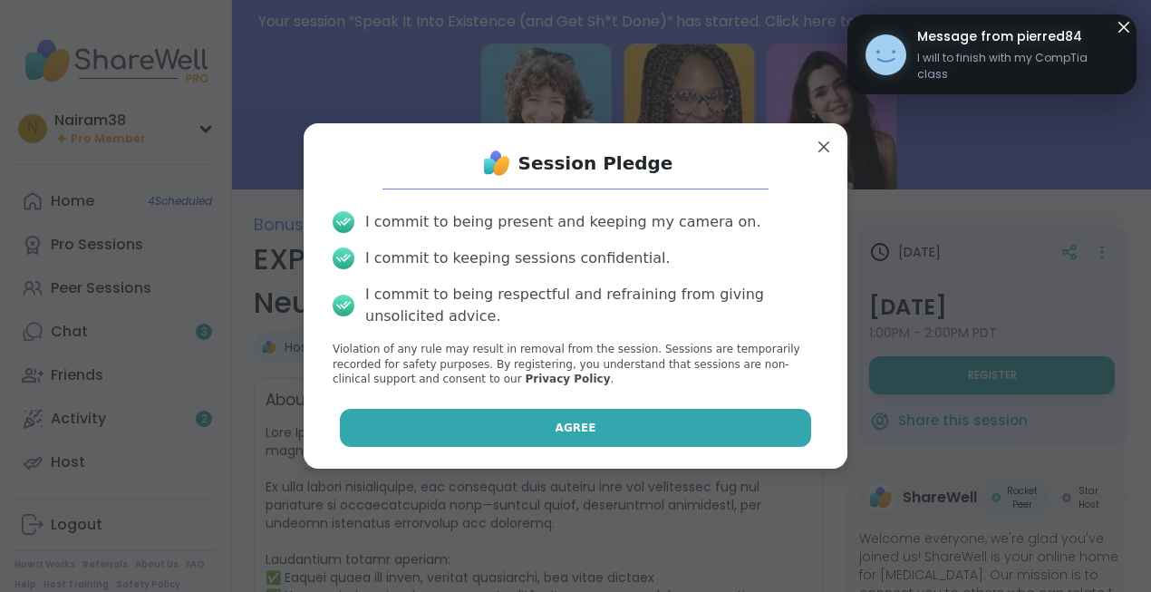
click at [616, 434] on button "Agree" at bounding box center [576, 428] width 472 height 38
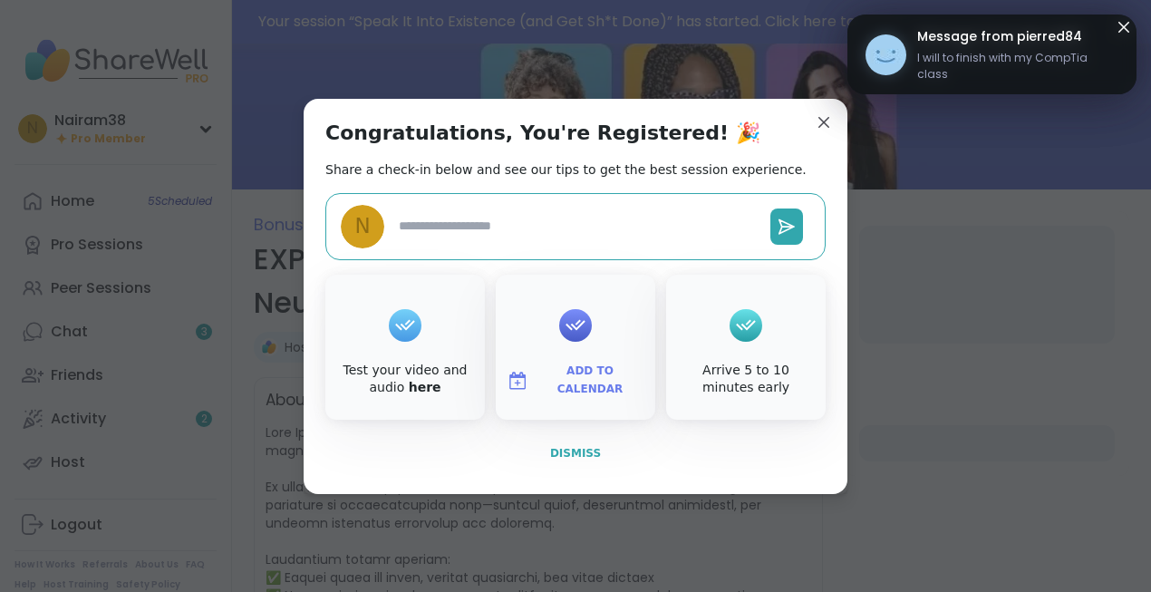
click at [570, 460] on span "Dismiss" at bounding box center [575, 453] width 51 height 16
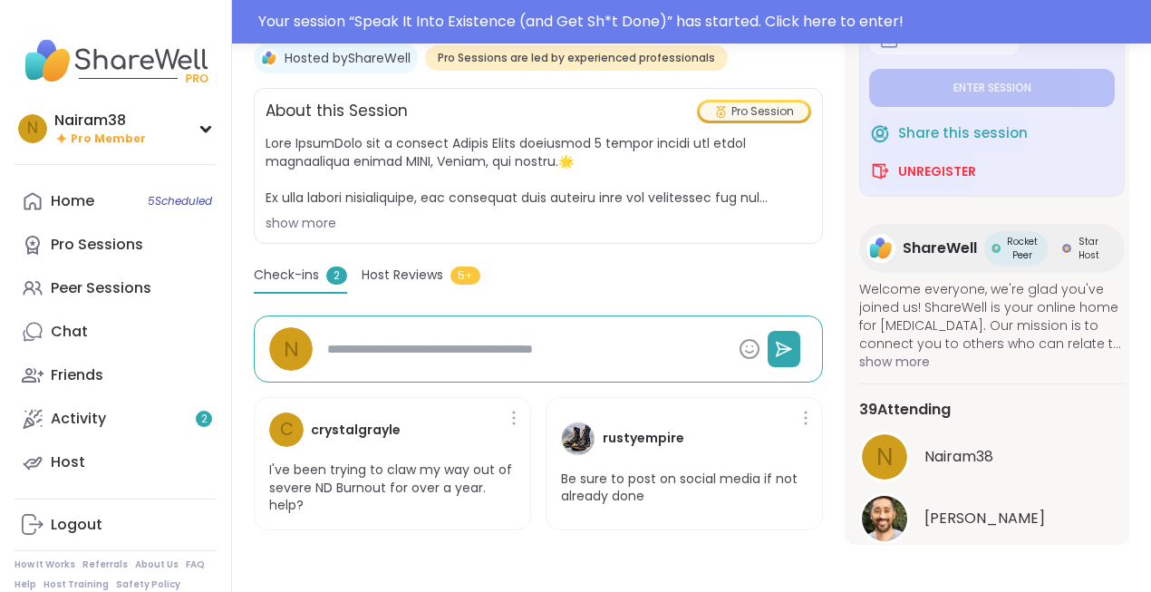
scroll to position [0, 0]
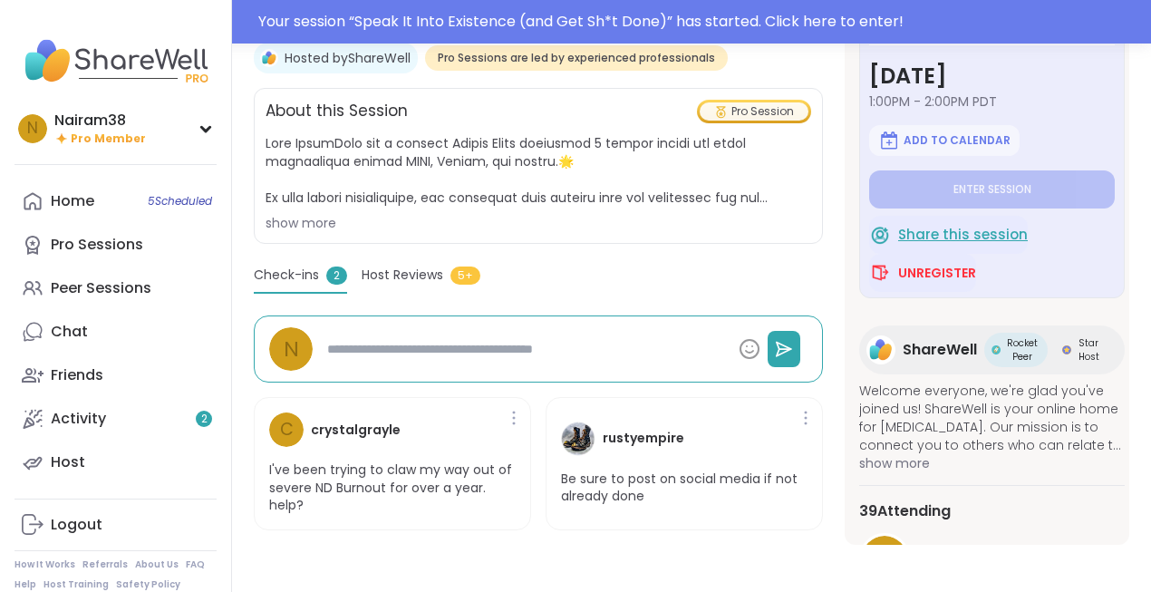
click at [940, 234] on span "Share this session" at bounding box center [963, 235] width 130 height 21
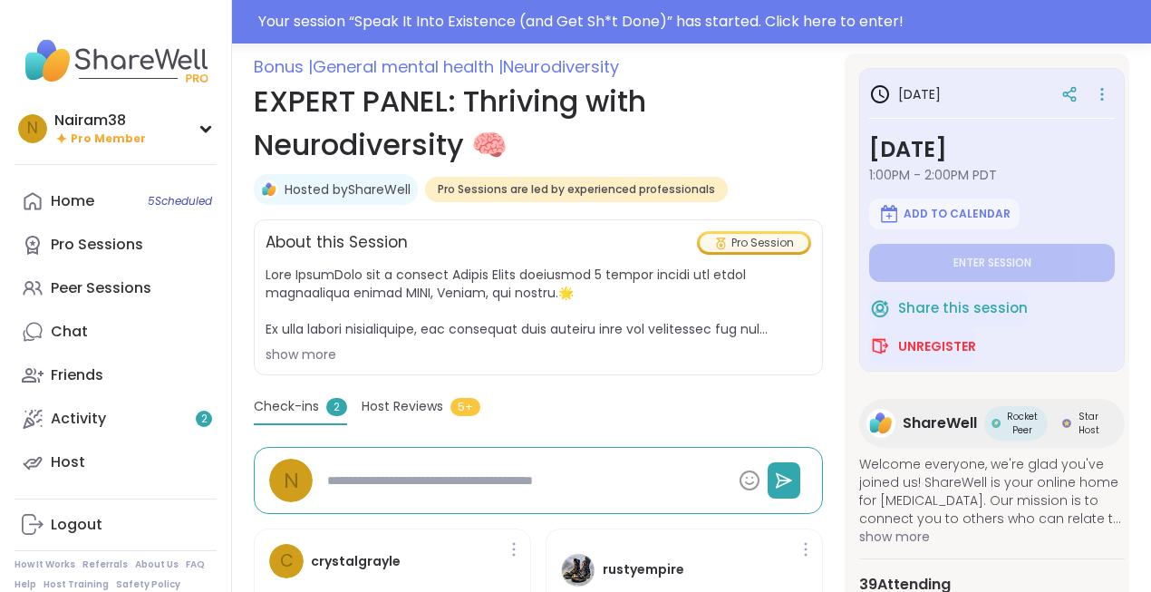
scroll to position [247, 0]
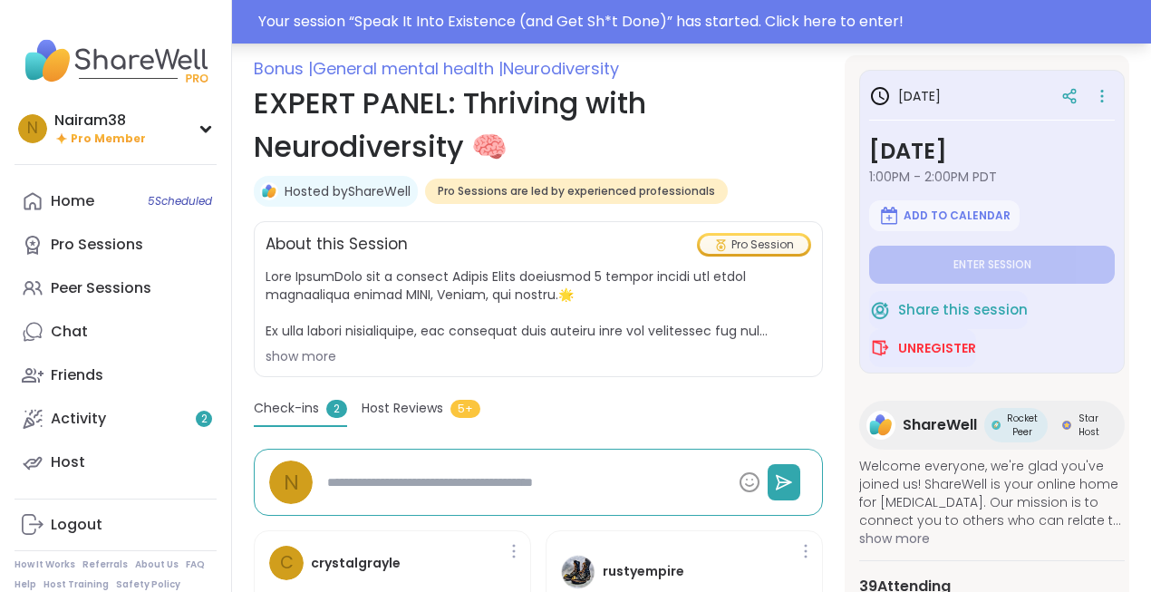
type textarea "*"
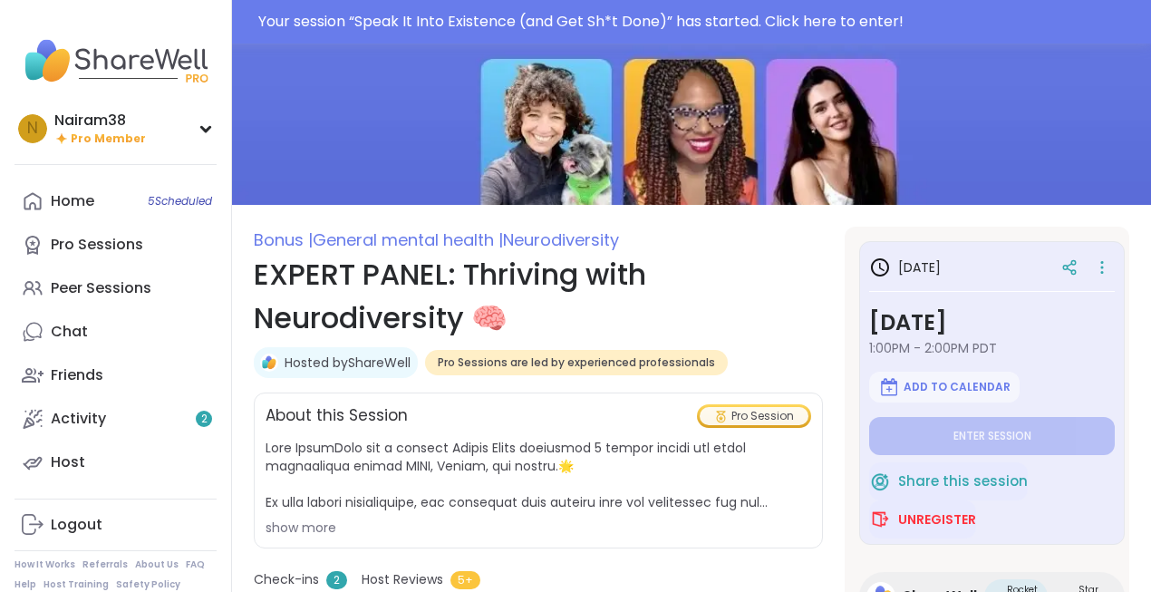
scroll to position [0, 0]
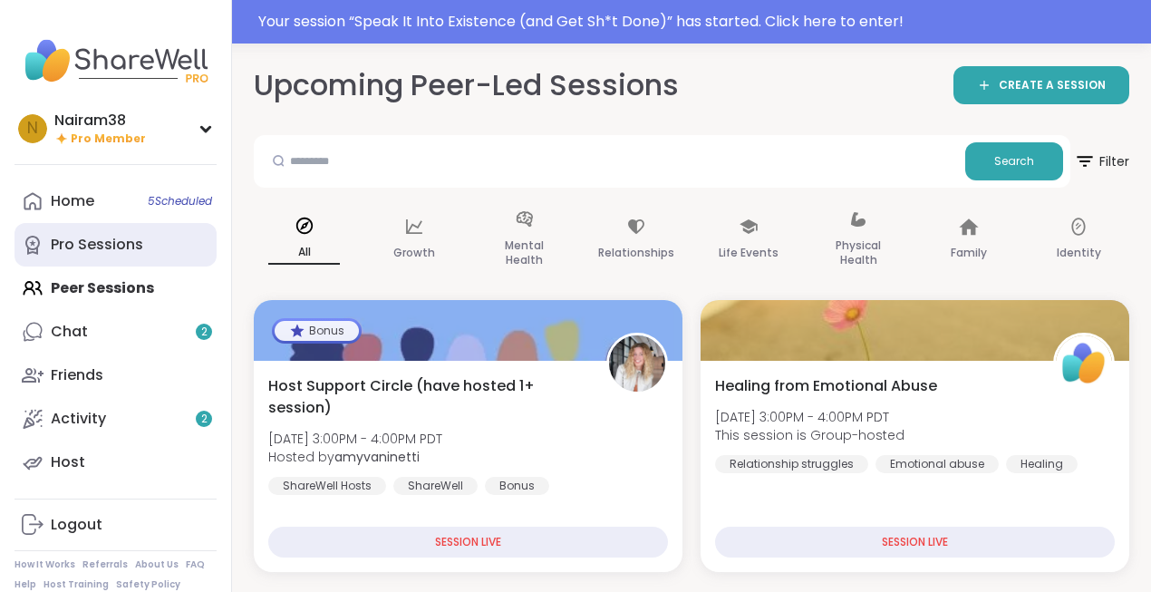
click at [103, 247] on div "Pro Sessions" at bounding box center [97, 245] width 92 height 20
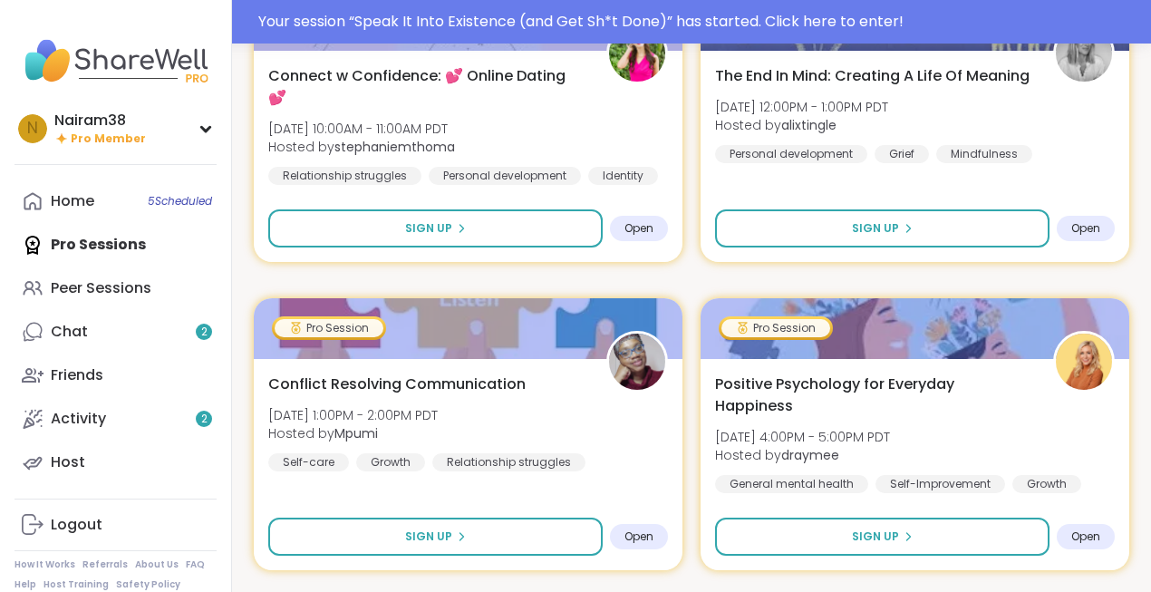
scroll to position [940, 0]
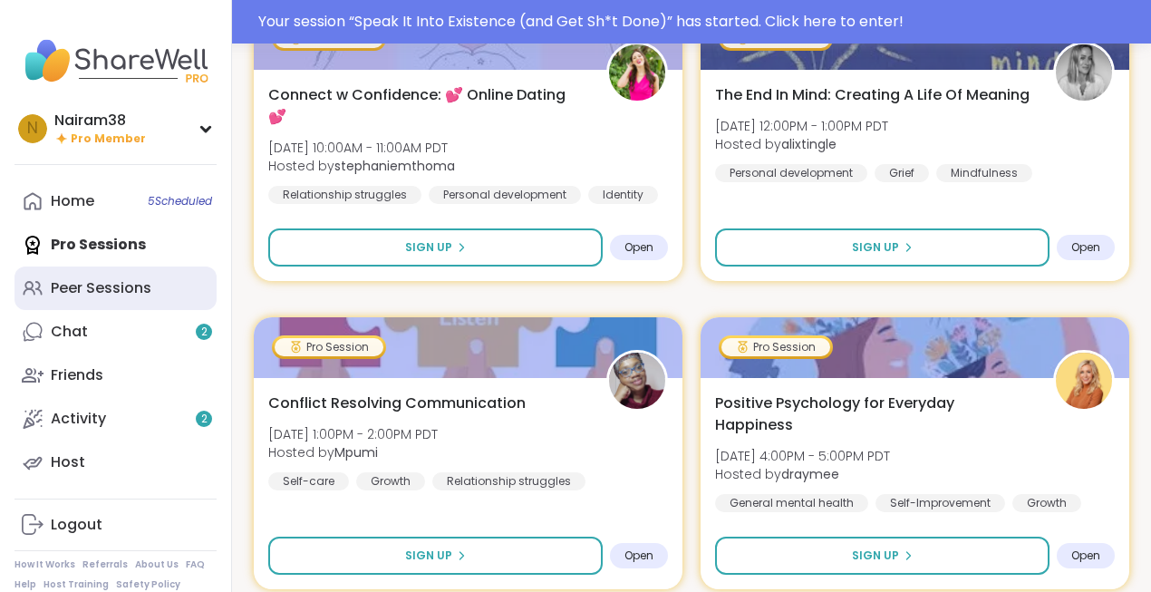
click at [108, 299] on link "Peer Sessions" at bounding box center [116, 289] width 202 height 44
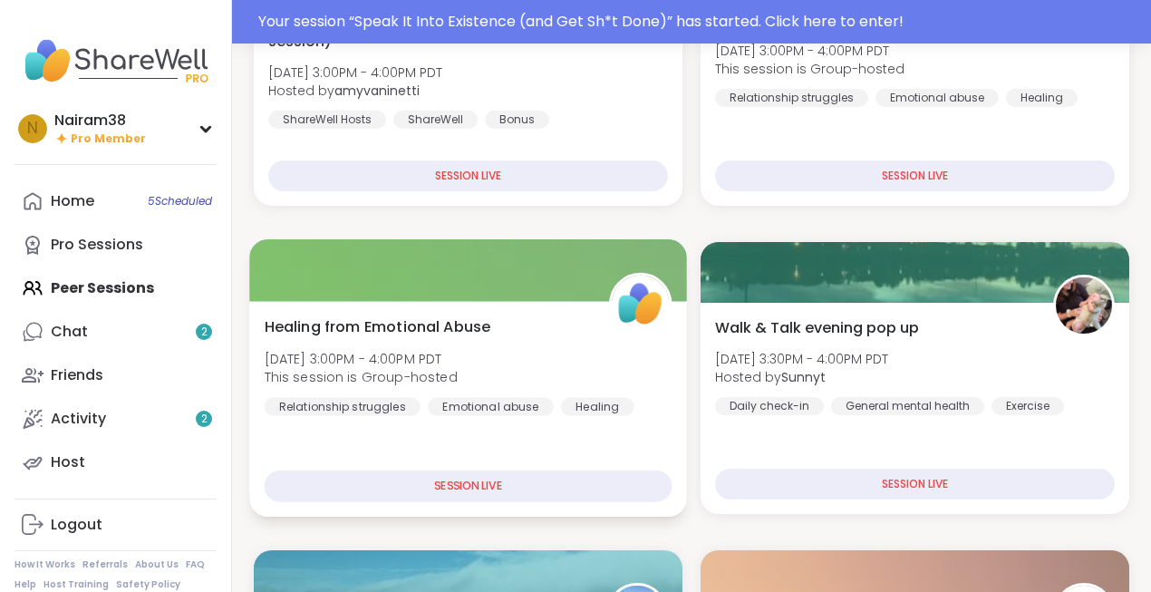
scroll to position [280, 0]
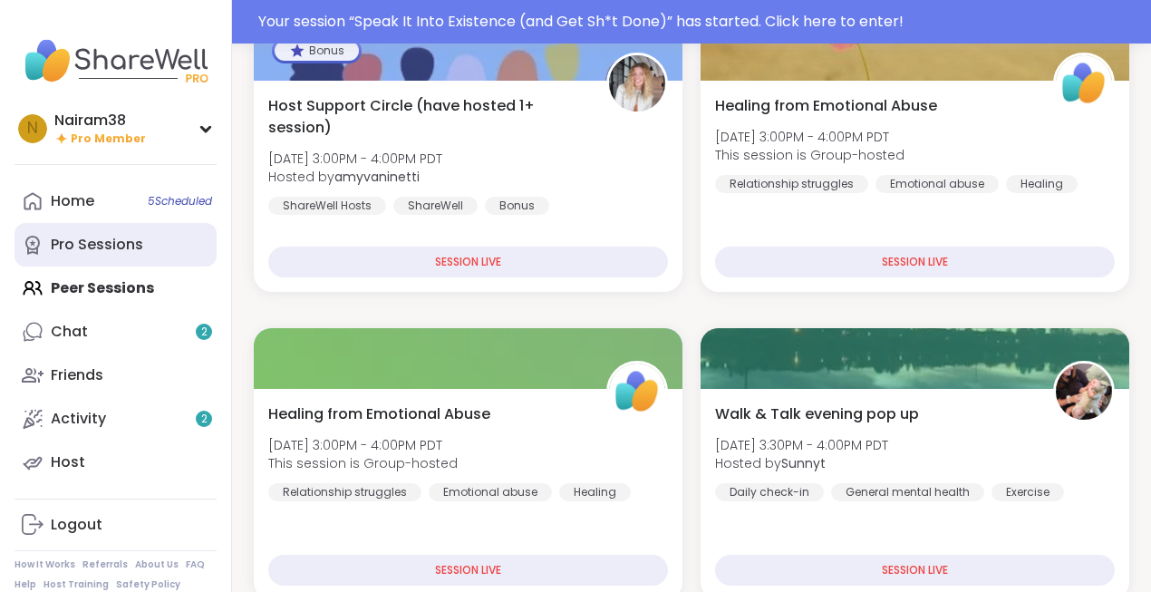
click at [103, 241] on div "Pro Sessions" at bounding box center [97, 245] width 92 height 20
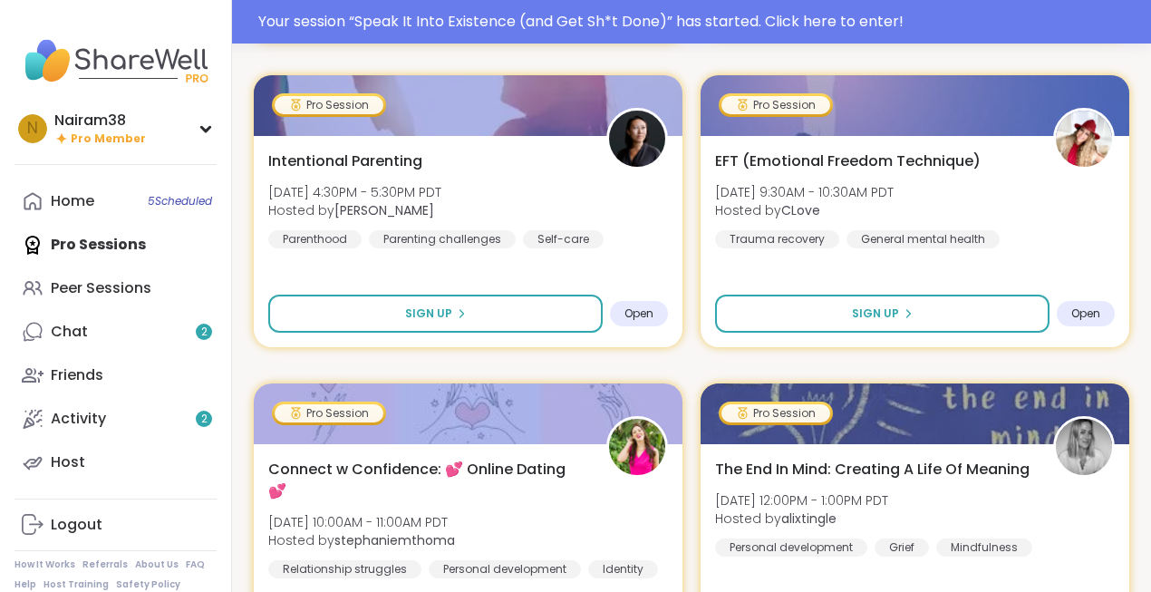
scroll to position [562, 0]
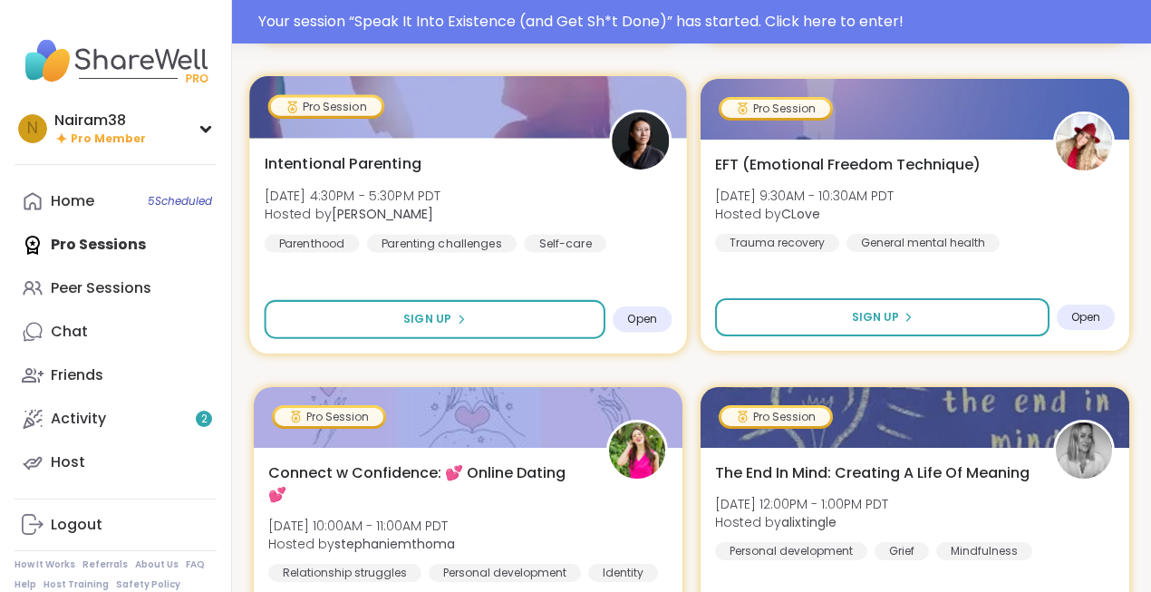
click at [631, 207] on div "Intentional Parenting Tue, Sep 09 | 4:30PM - 5:30PM PDT Hosted by Natasha Paren…" at bounding box center [469, 202] width 408 height 100
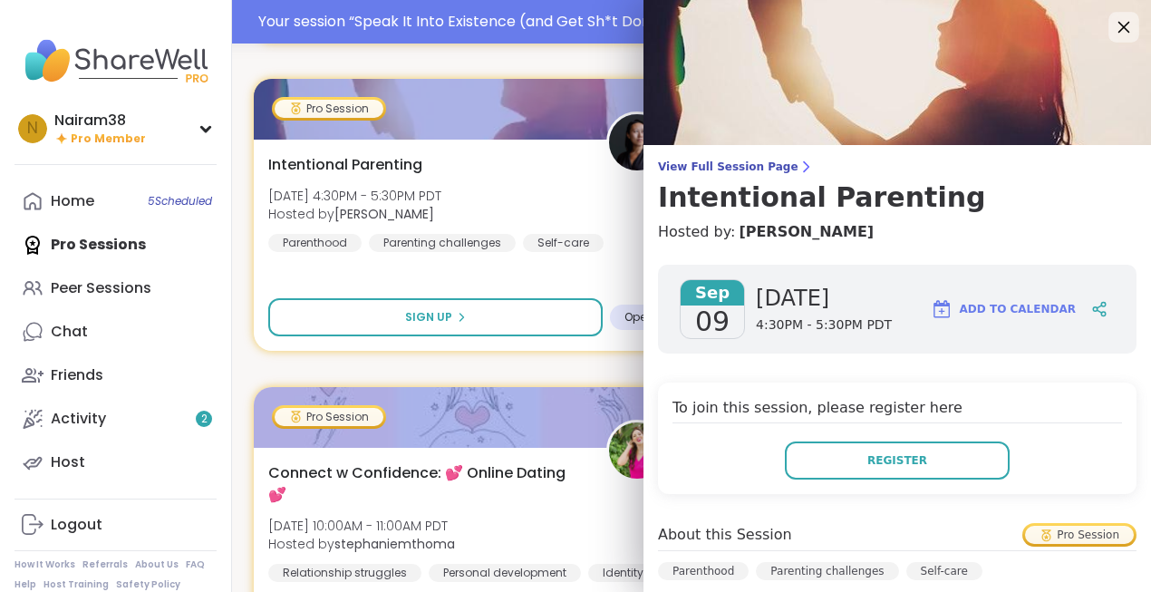
click at [1122, 29] on icon at bounding box center [1123, 26] width 23 height 23
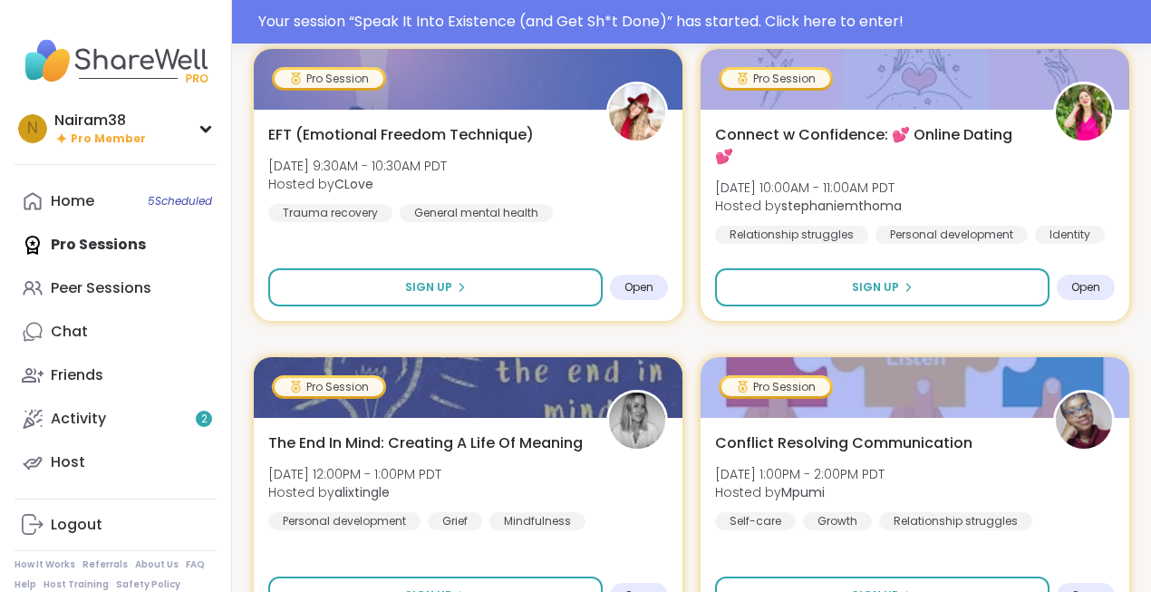
scroll to position [587, 0]
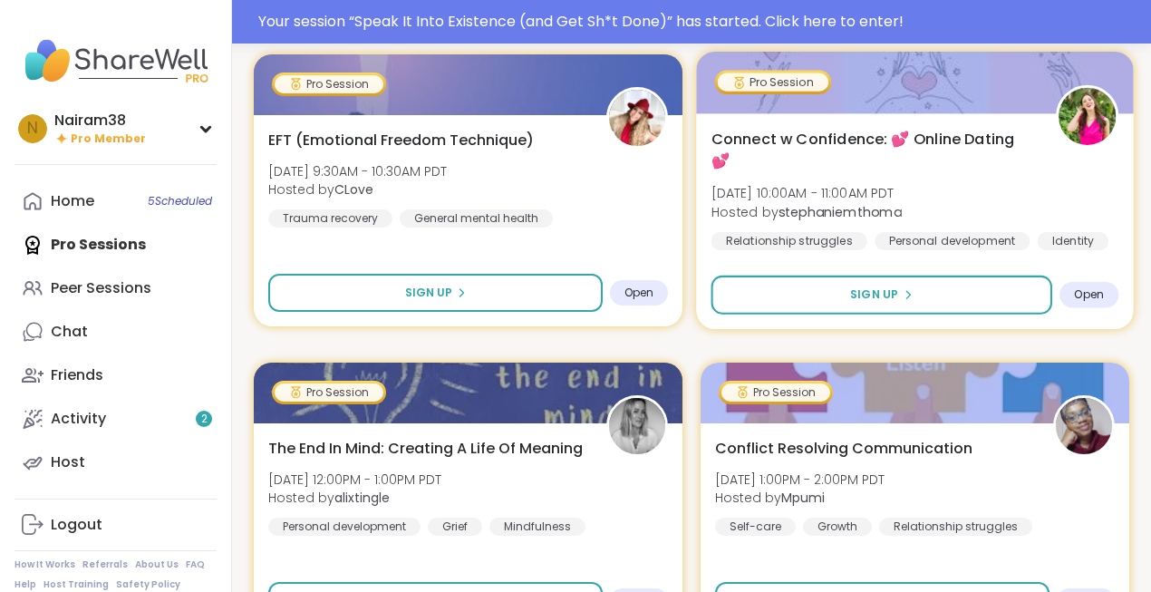
click at [880, 237] on div "Connect w Confidence: 💕 Online Dating 💕 Wed, Sep 10 | 10:00AM - 11:00AM PDT Hos…" at bounding box center [914, 221] width 437 height 216
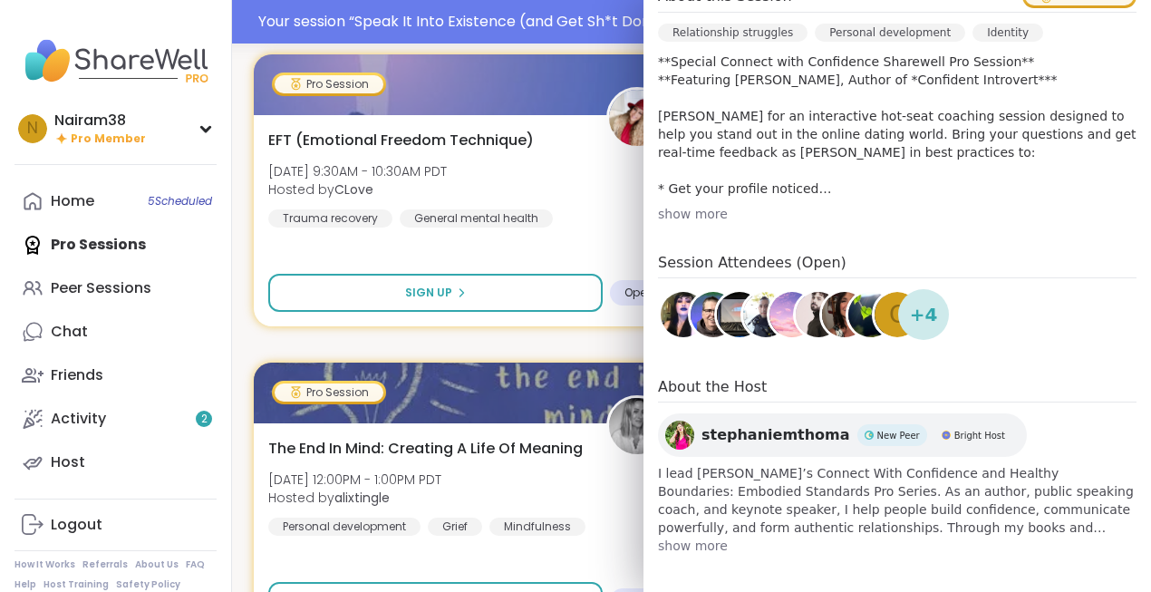
scroll to position [0, 0]
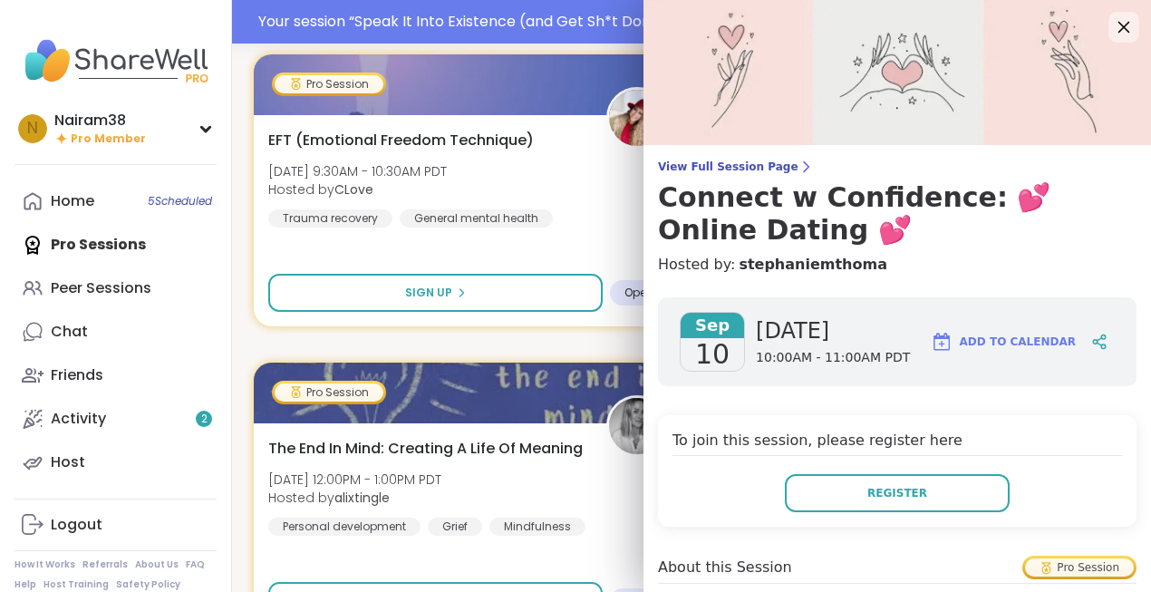
click at [1120, 32] on icon at bounding box center [1125, 28] width 12 height 12
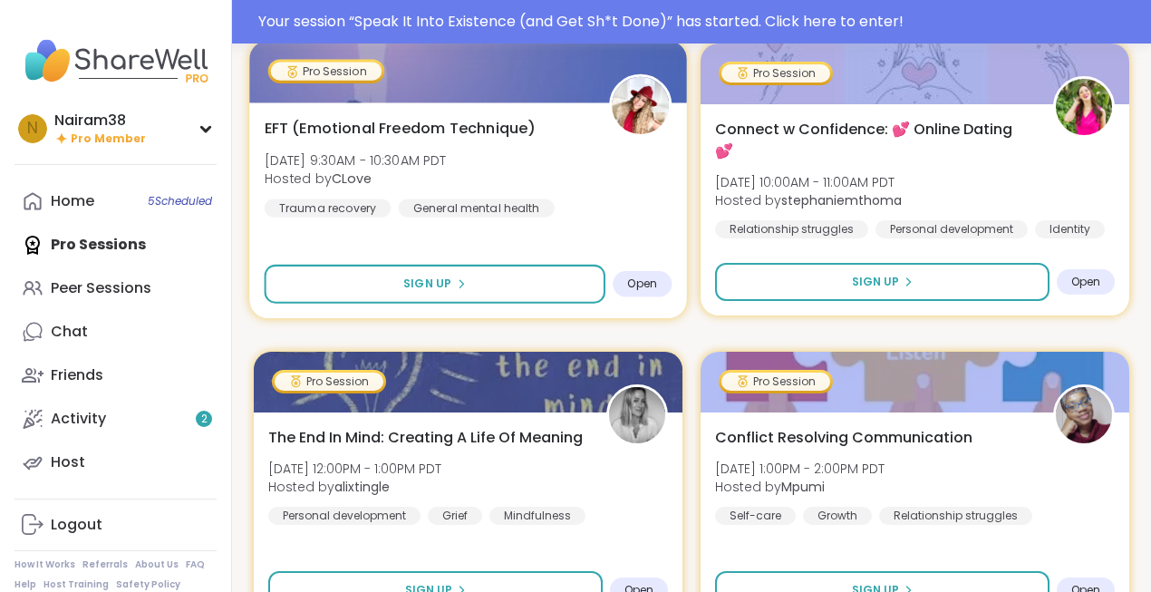
scroll to position [554, 0]
